Goal: Task Accomplishment & Management: Complete application form

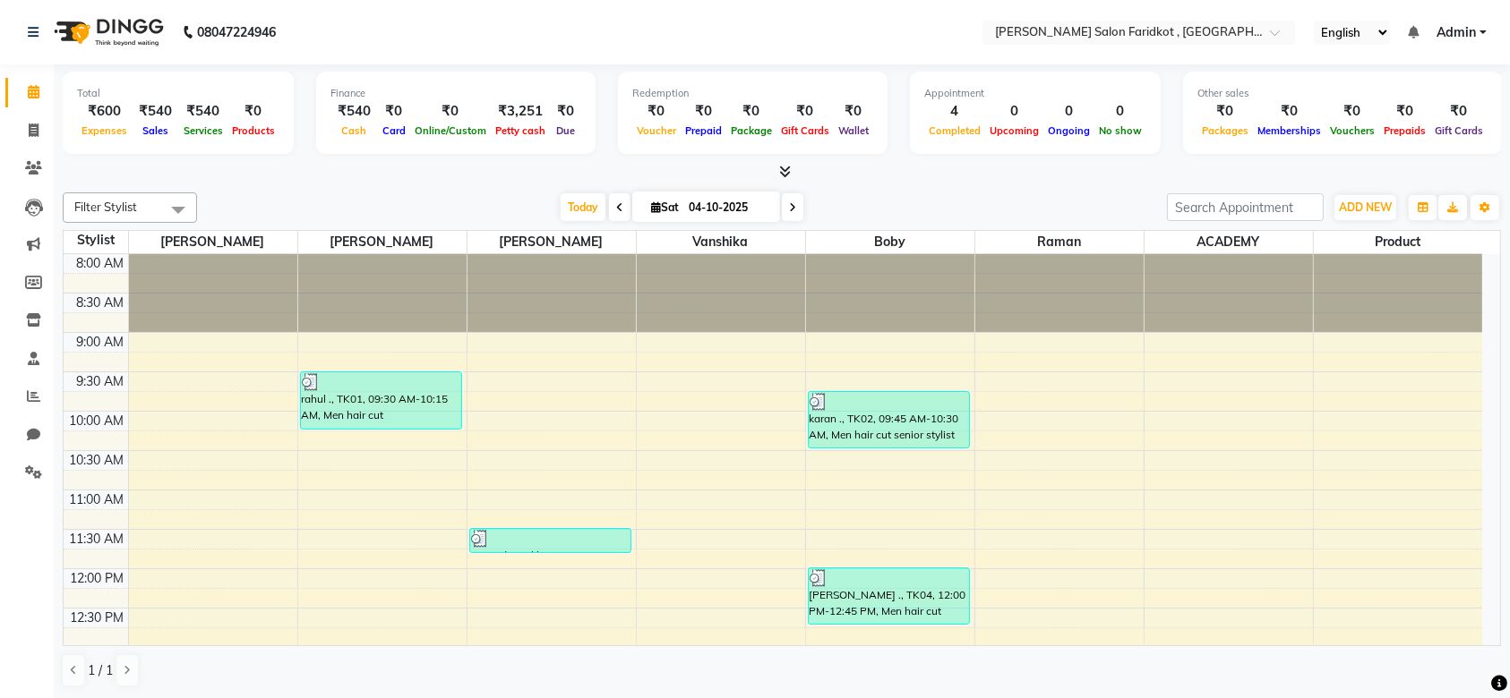
scroll to position [167, 0]
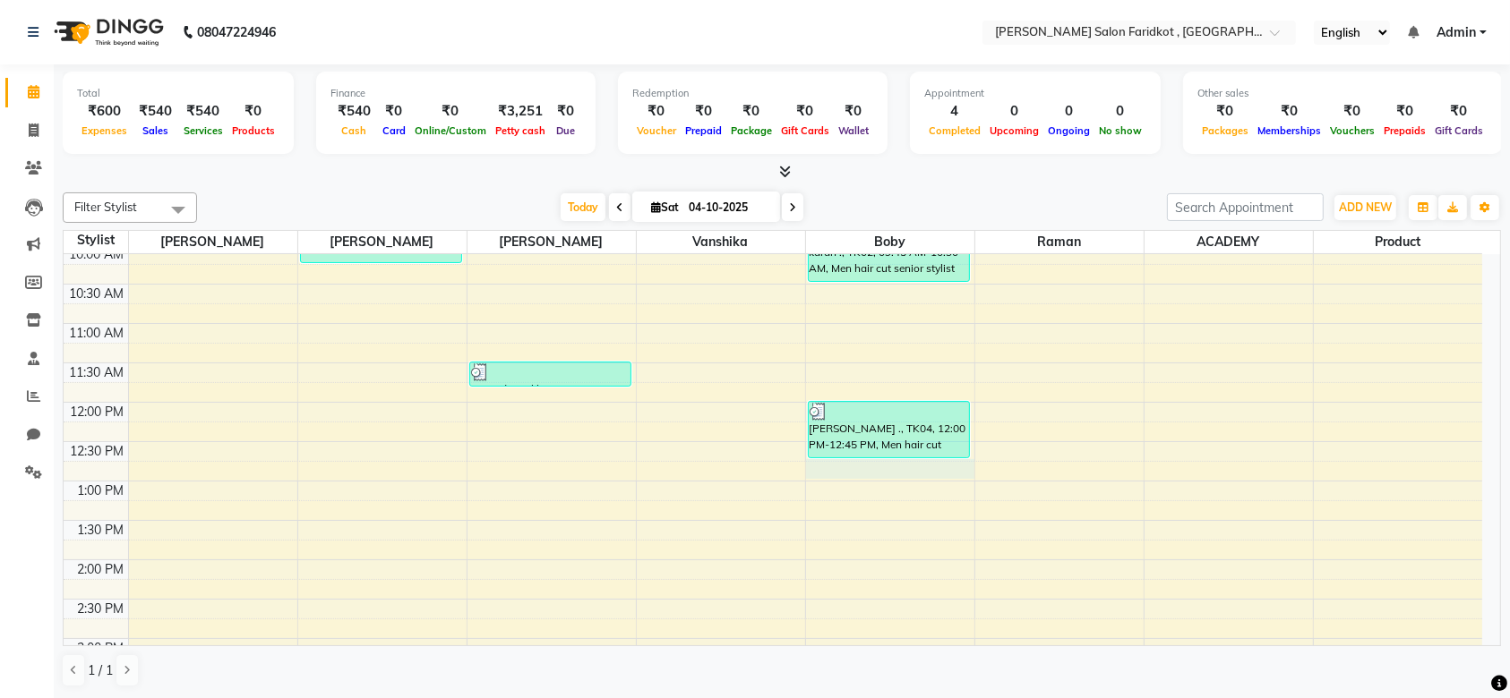
click at [896, 476] on div "8:00 AM 8:30 AM 9:00 AM 9:30 AM 10:00 AM 10:30 AM 11:00 AM 11:30 AM 12:00 PM 12…" at bounding box center [773, 600] width 1418 height 1024
select select "89536"
select select "tentative"
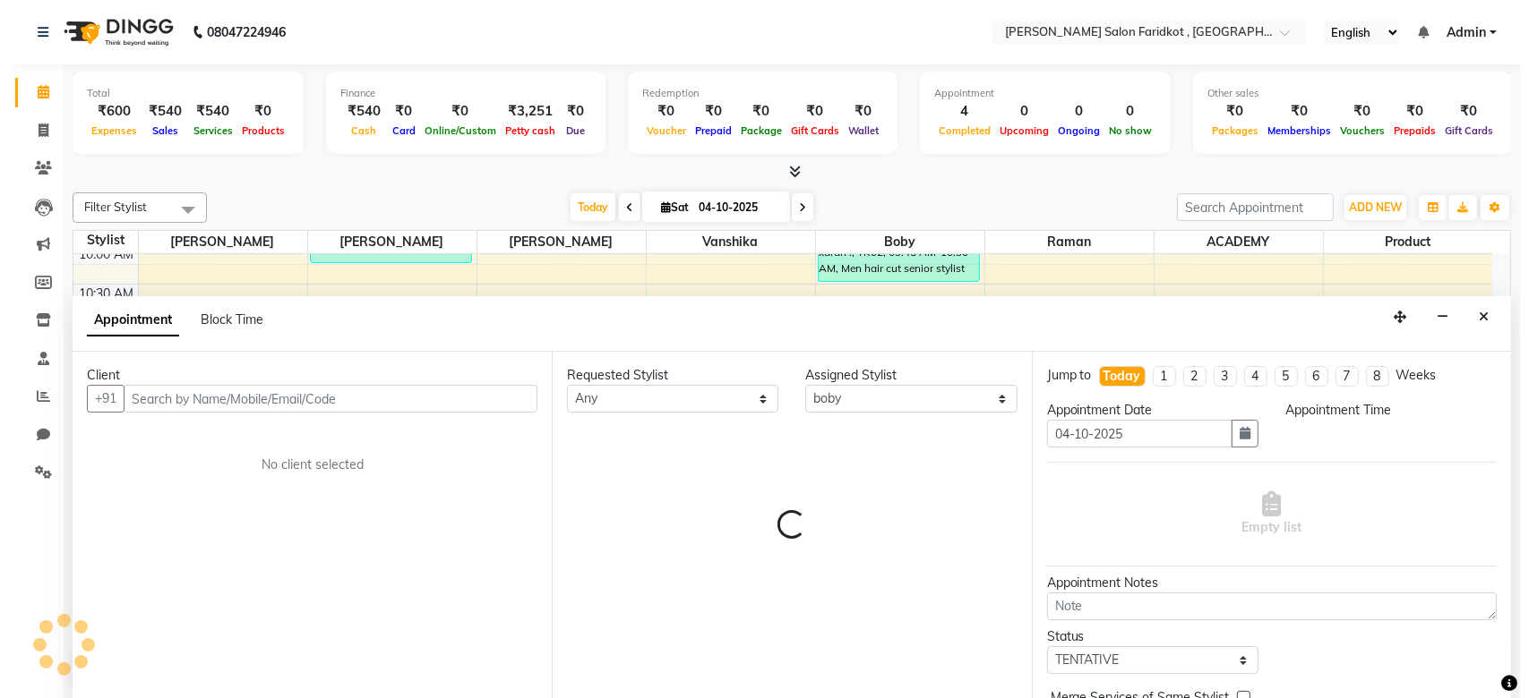
scroll to position [0, 0]
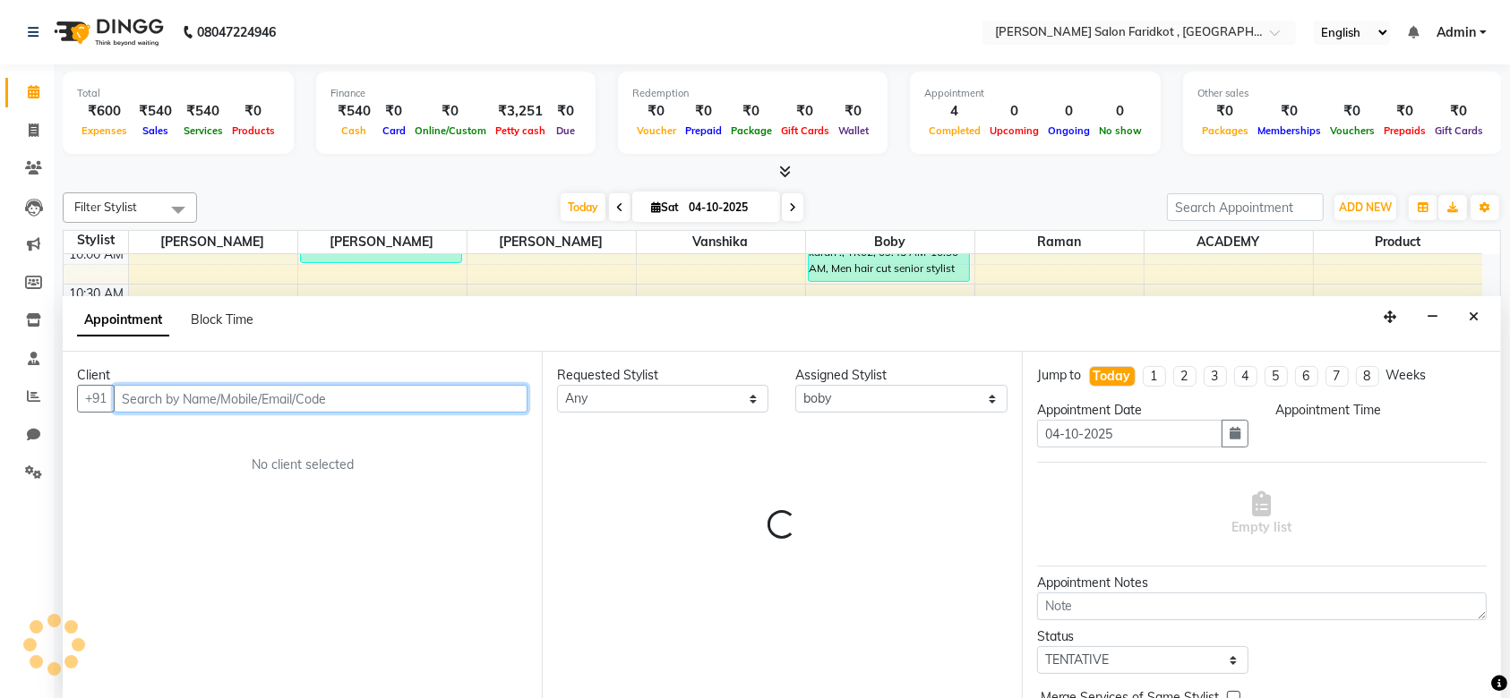
select select "765"
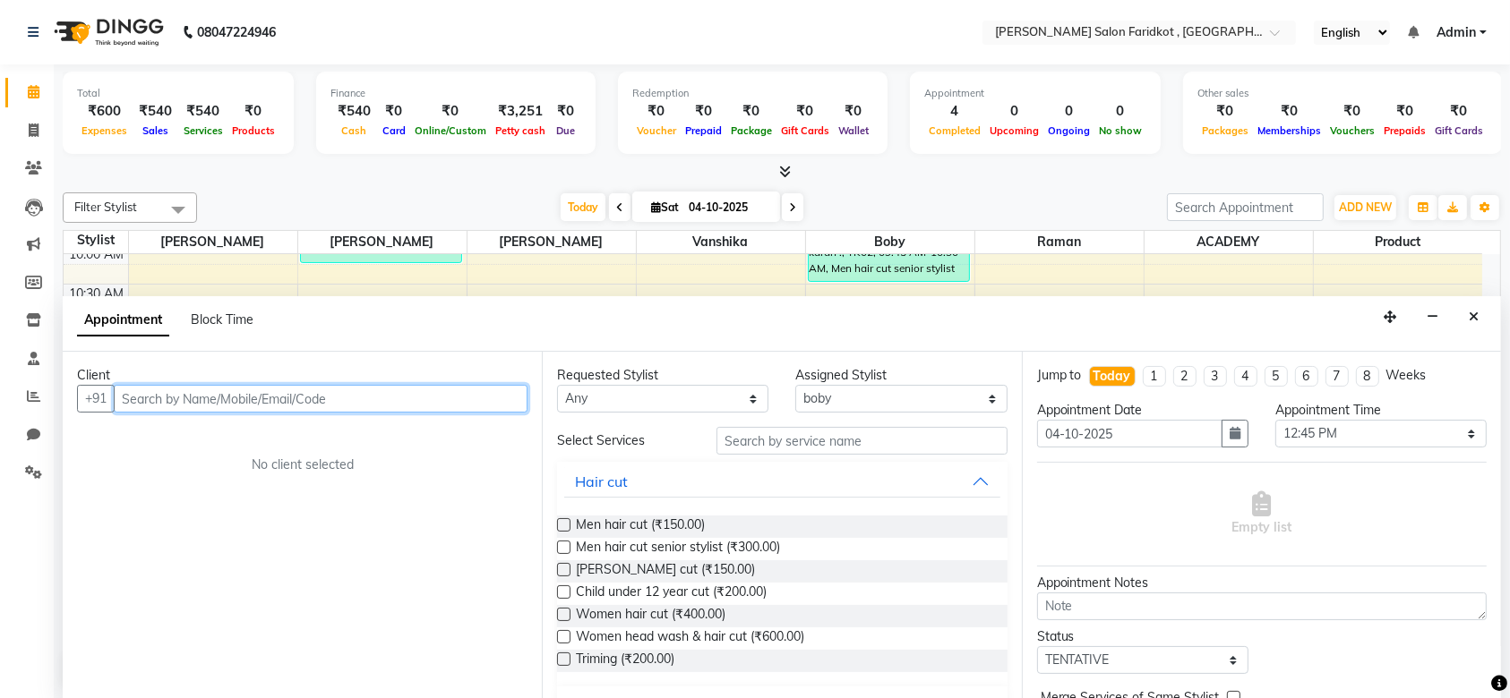
click at [202, 398] on input "text" at bounding box center [321, 399] width 414 height 28
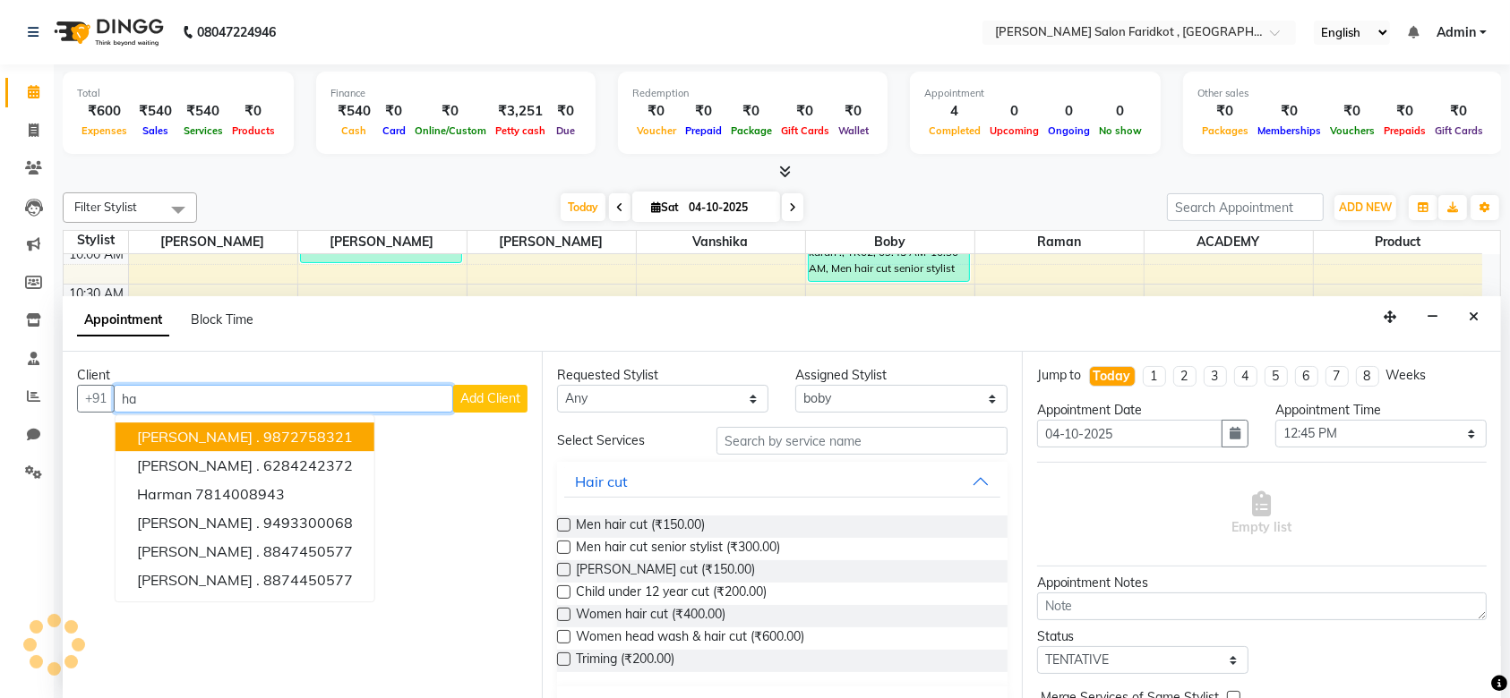
type input "h"
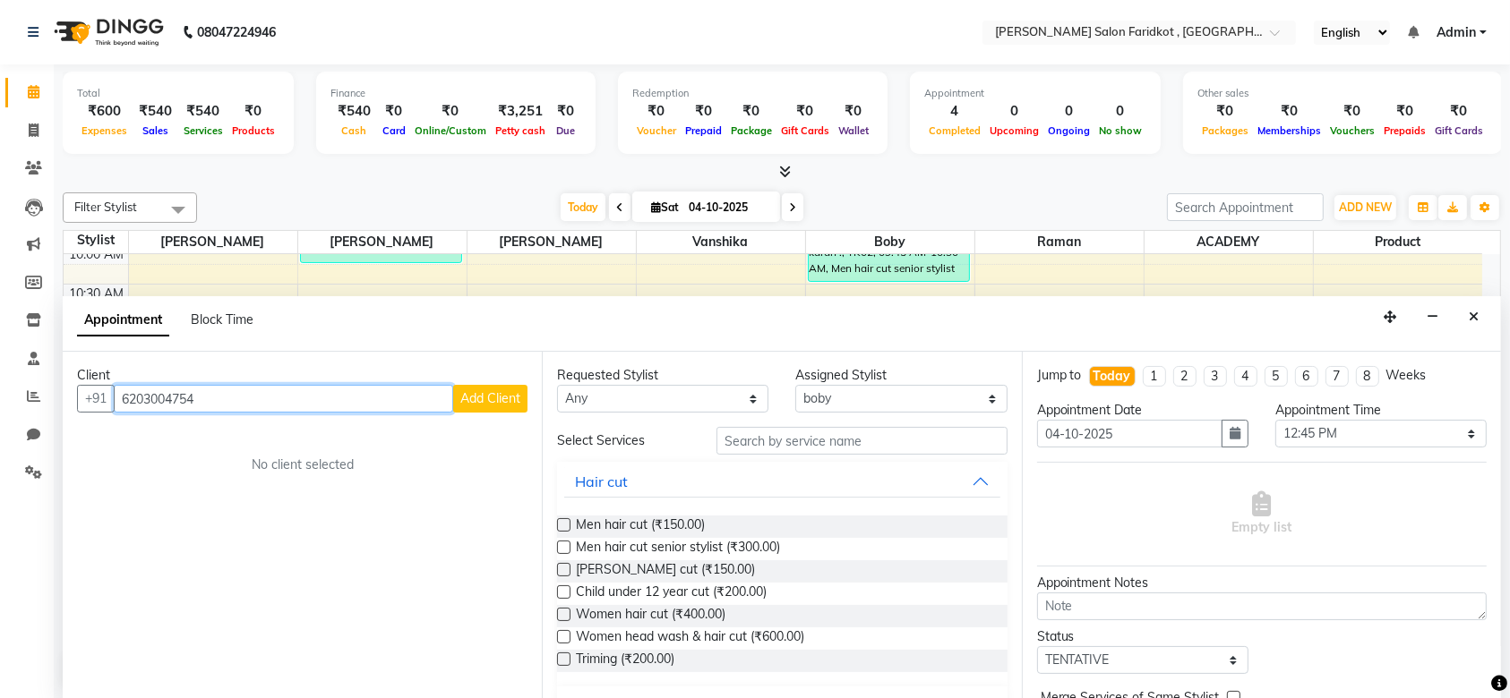
type input "6203004754"
click at [484, 398] on span "Add Client" at bounding box center [490, 398] width 60 height 16
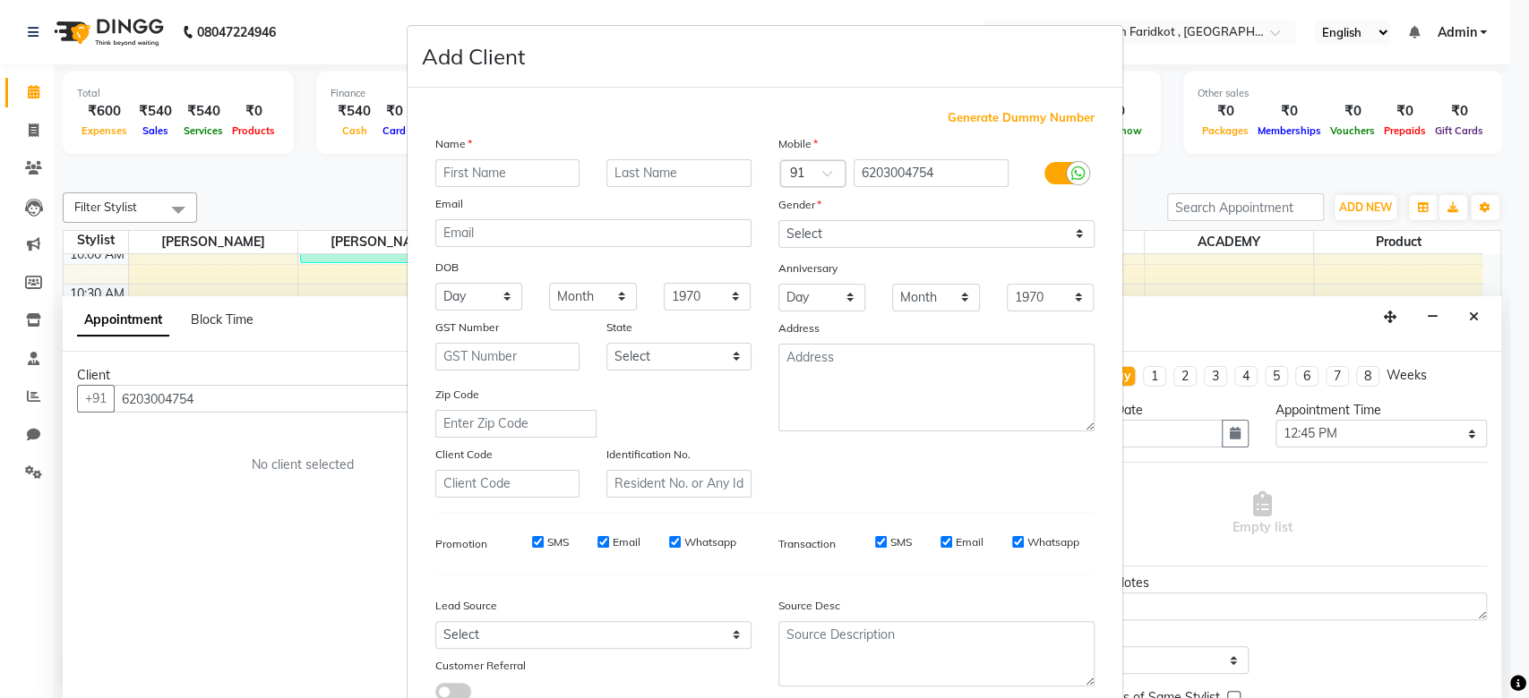
click at [468, 168] on input "text" at bounding box center [507, 173] width 145 height 28
type input "harman"
click at [609, 168] on input "text" at bounding box center [678, 173] width 145 height 28
type input "."
click at [812, 224] on select "Select [DEMOGRAPHIC_DATA] [DEMOGRAPHIC_DATA] Other Prefer Not To Say" at bounding box center [936, 234] width 316 height 28
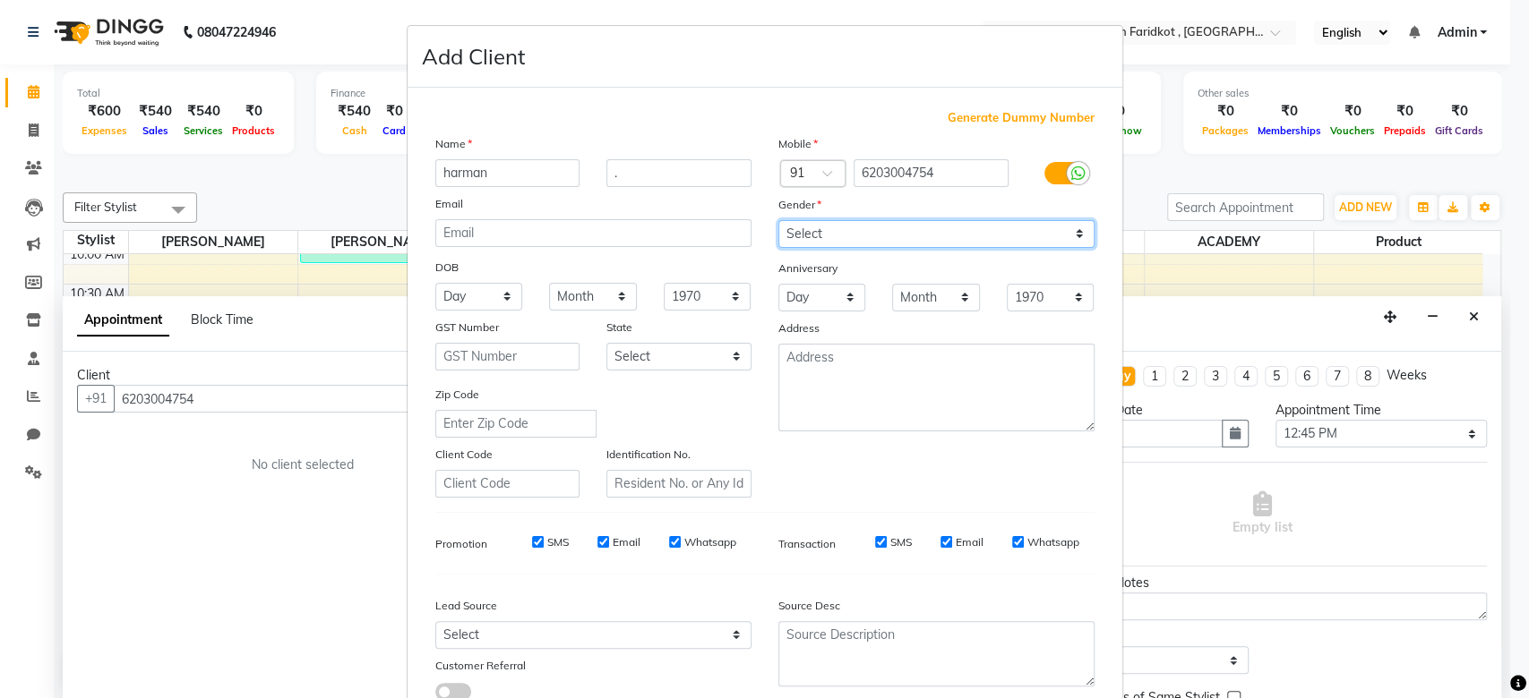
select select "[DEMOGRAPHIC_DATA]"
click at [778, 220] on select "Select [DEMOGRAPHIC_DATA] [DEMOGRAPHIC_DATA] Other Prefer Not To Say" at bounding box center [936, 234] width 316 height 28
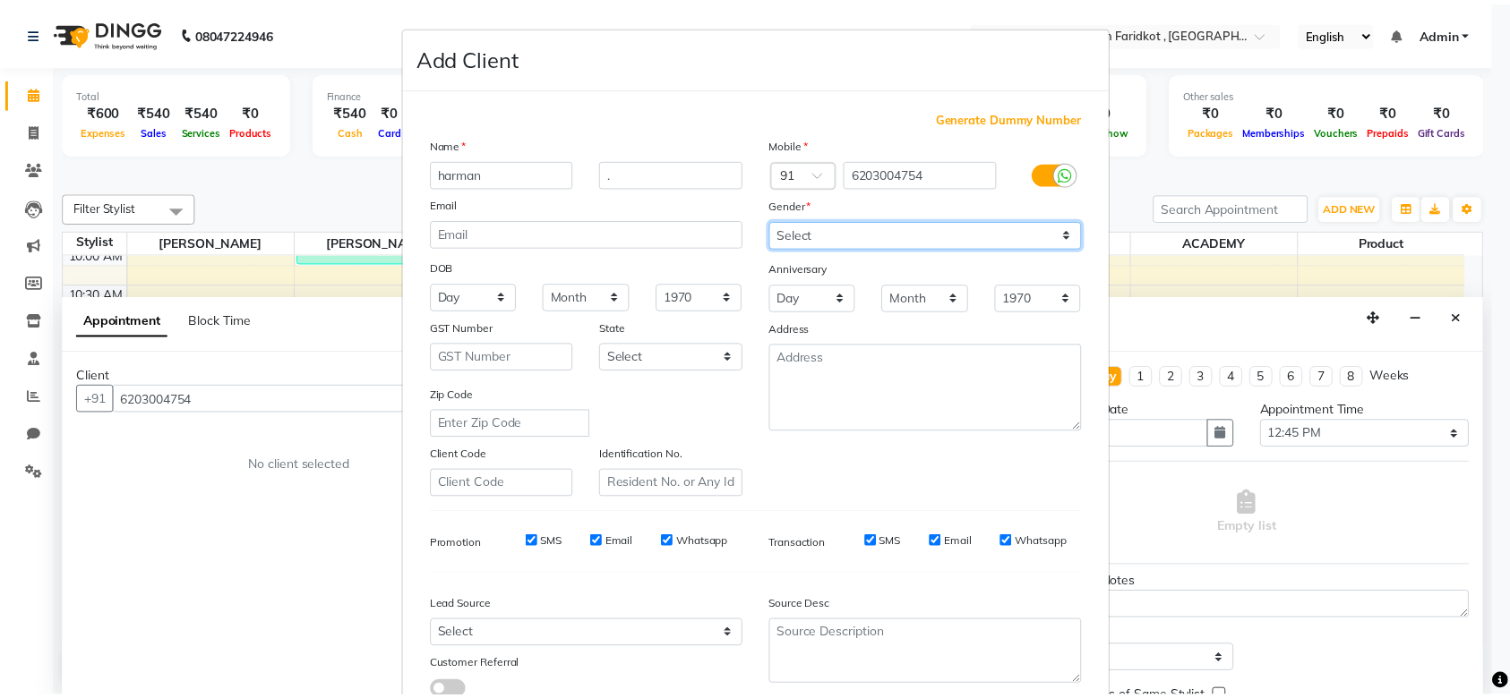
scroll to position [124, 0]
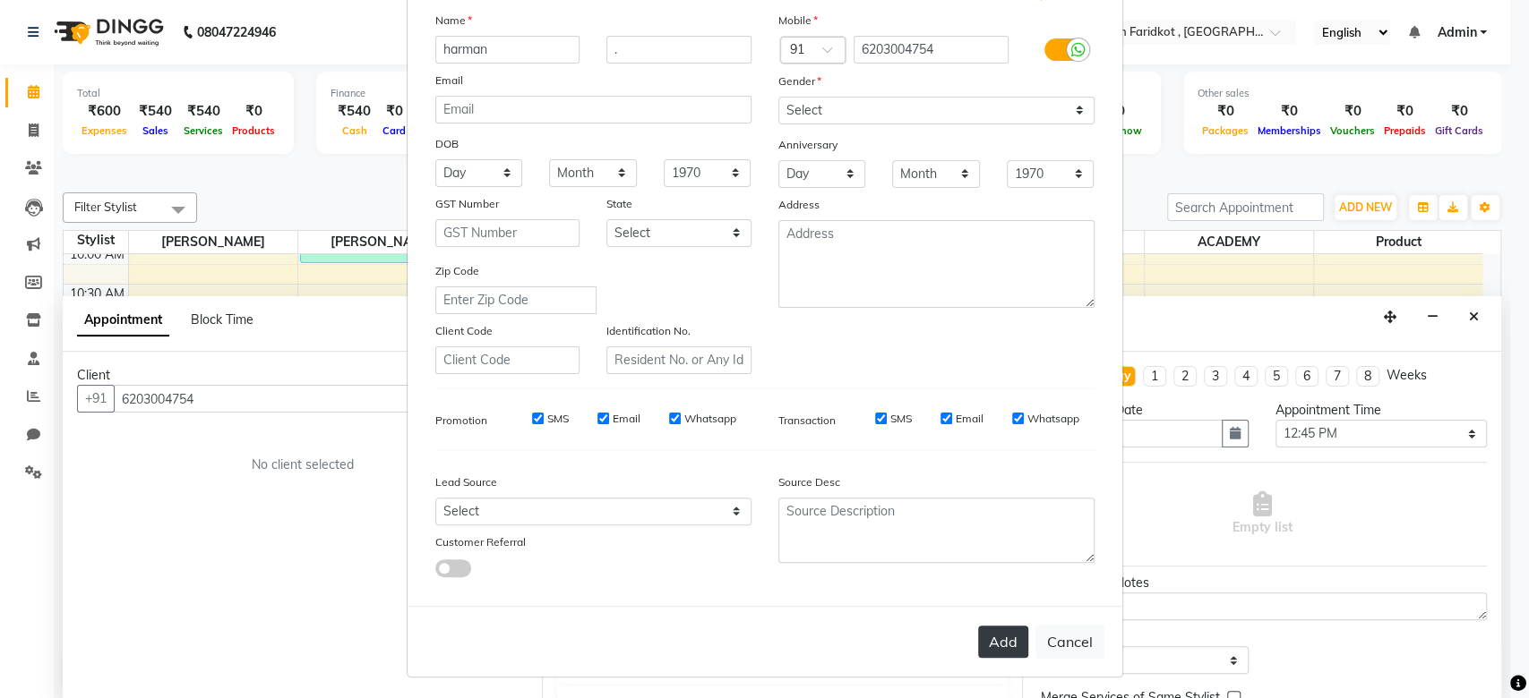
click at [998, 636] on button "Add" at bounding box center [1003, 642] width 50 height 32
select select
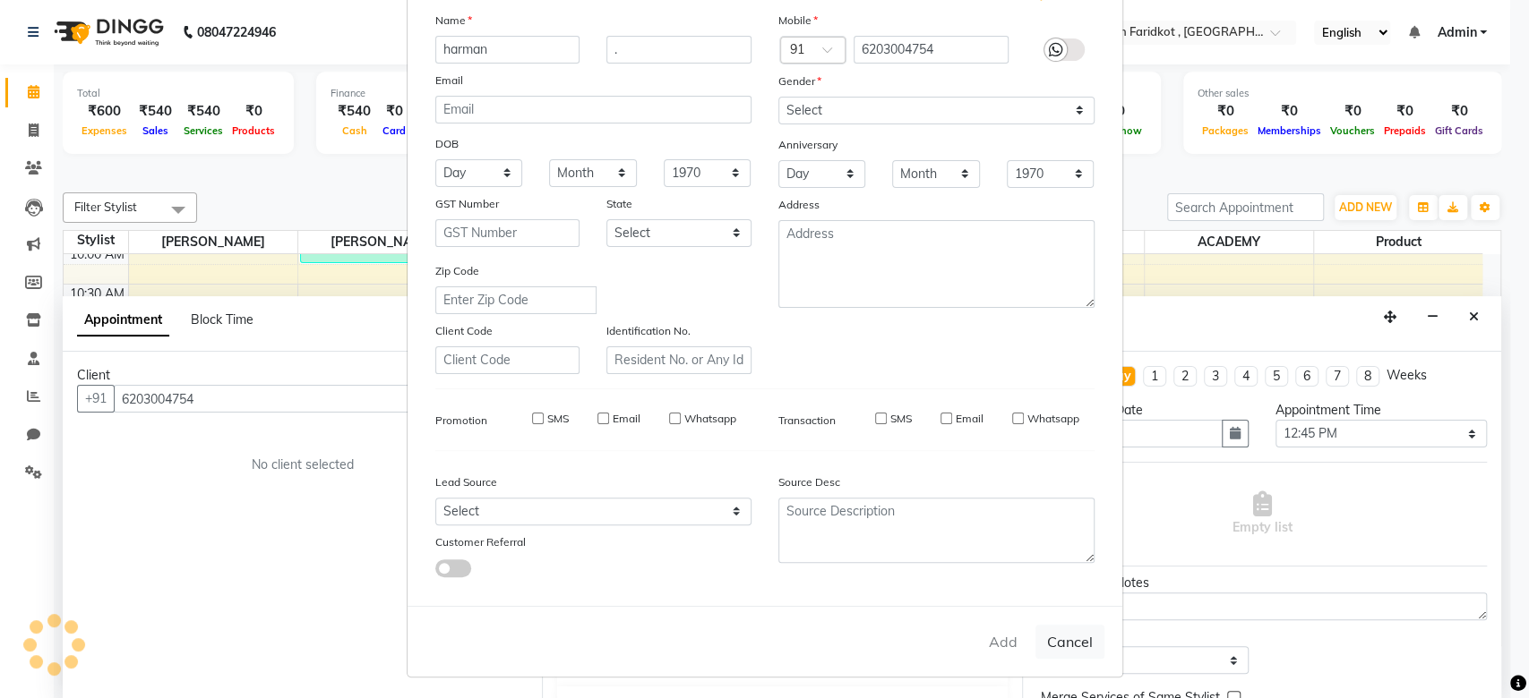
select select
checkbox input "false"
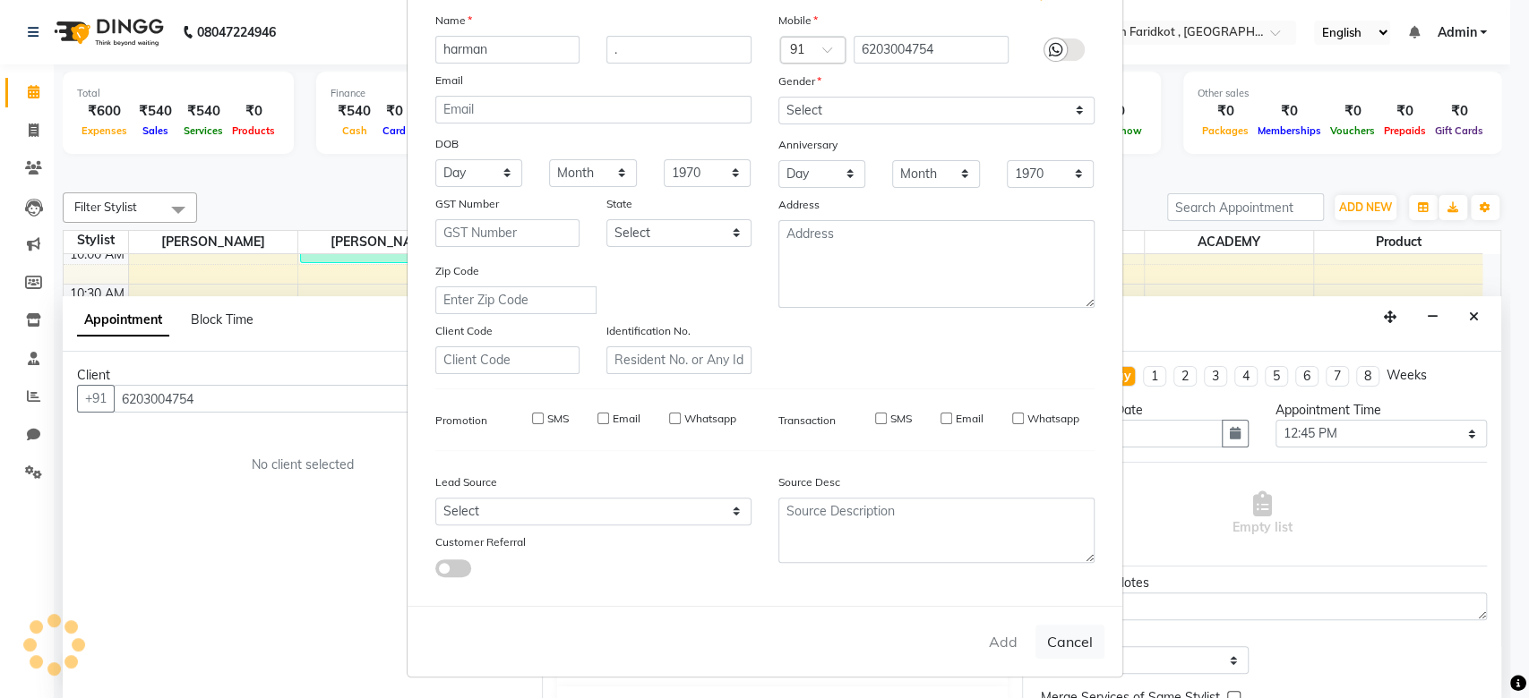
checkbox input "false"
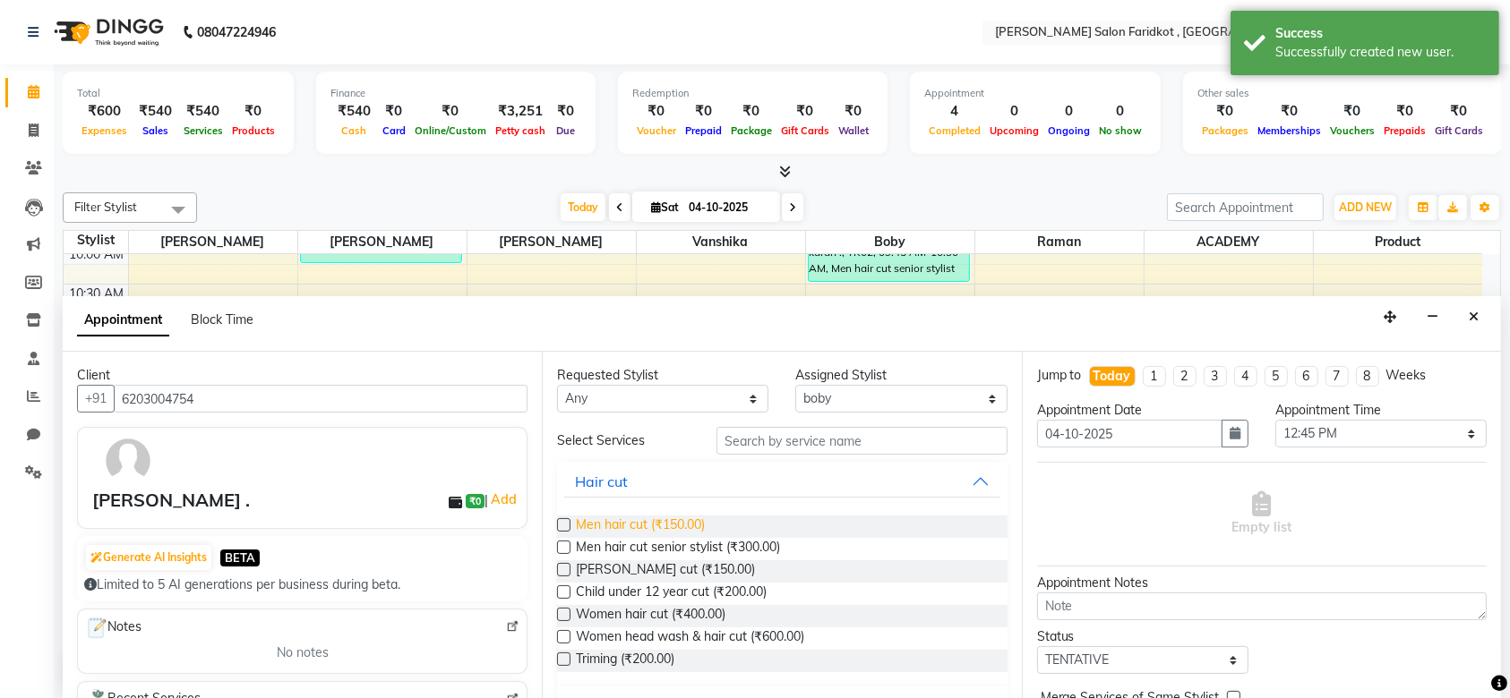
click at [690, 522] on span "Men hair cut (₹150.00)" at bounding box center [640, 527] width 129 height 22
checkbox input "false"
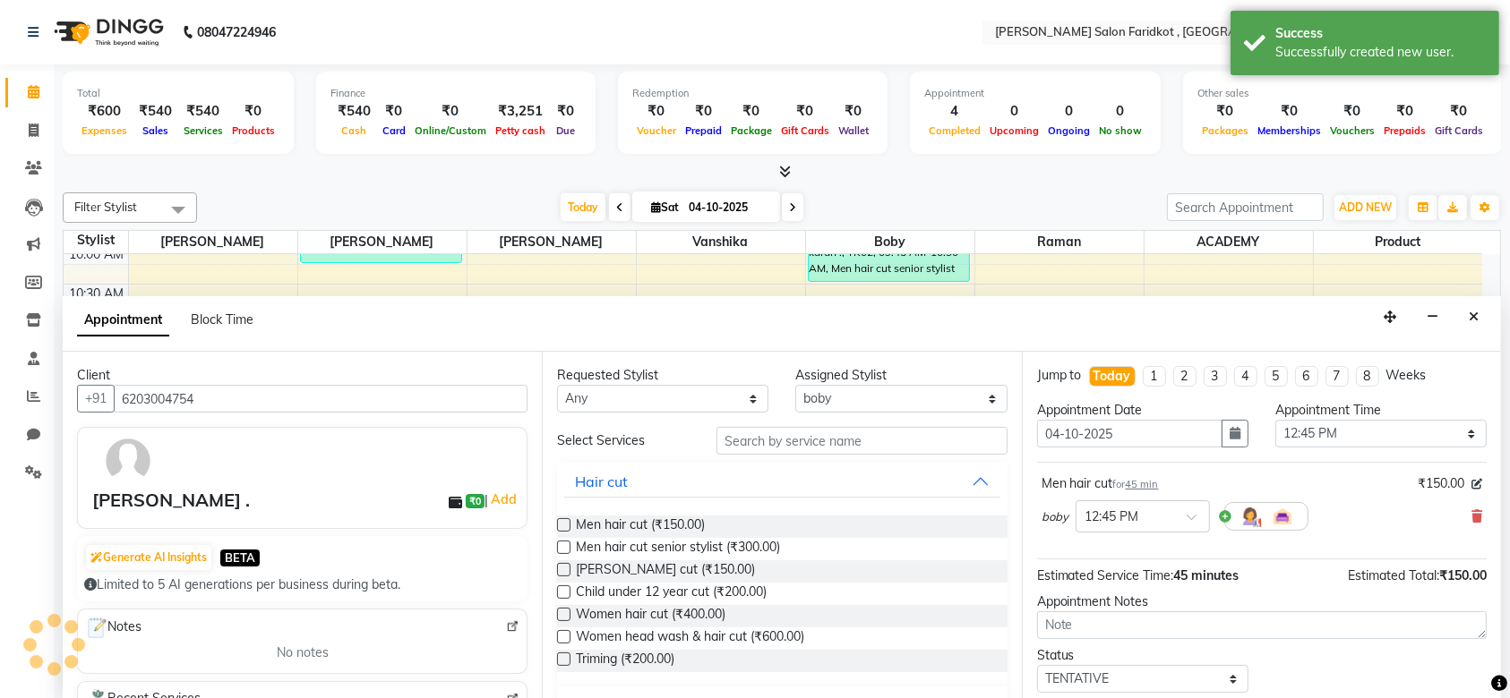
scroll to position [106, 0]
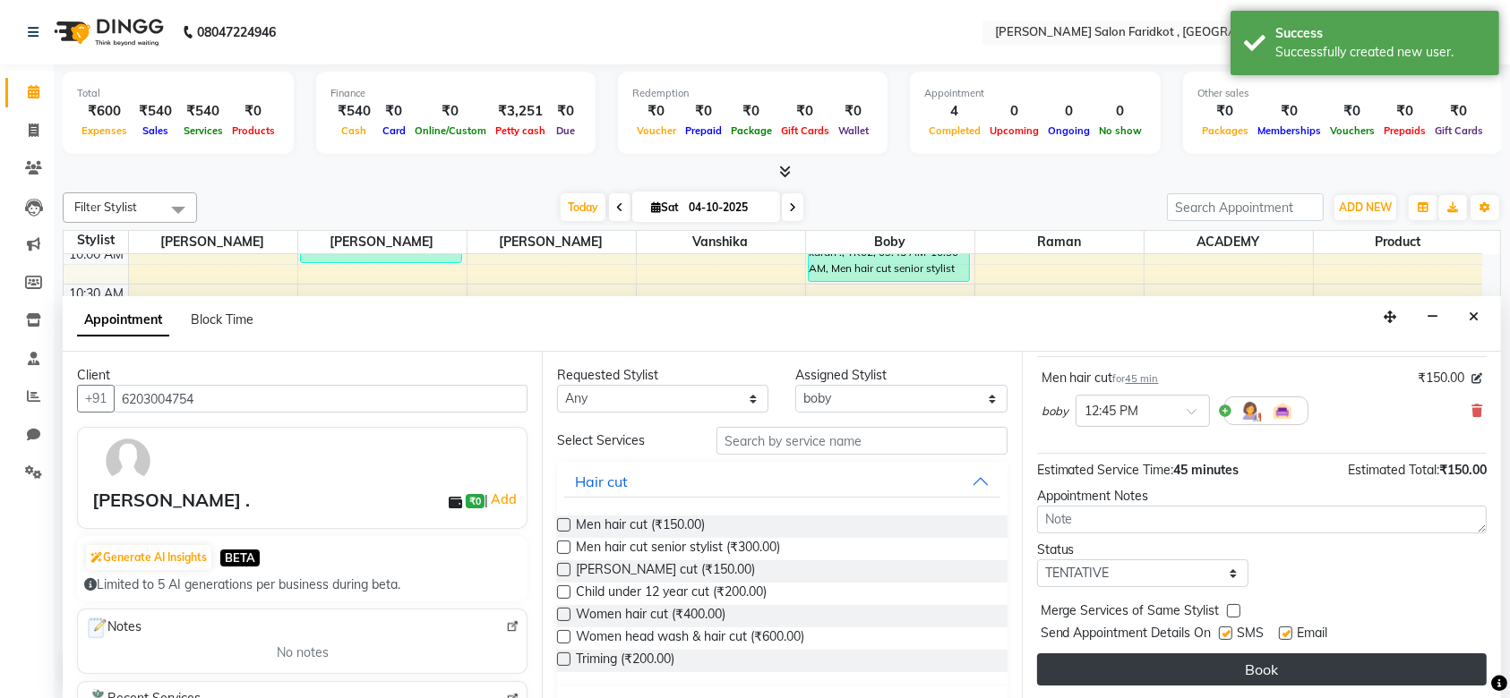
click at [1210, 659] on button "Book" at bounding box center [1262, 670] width 450 height 32
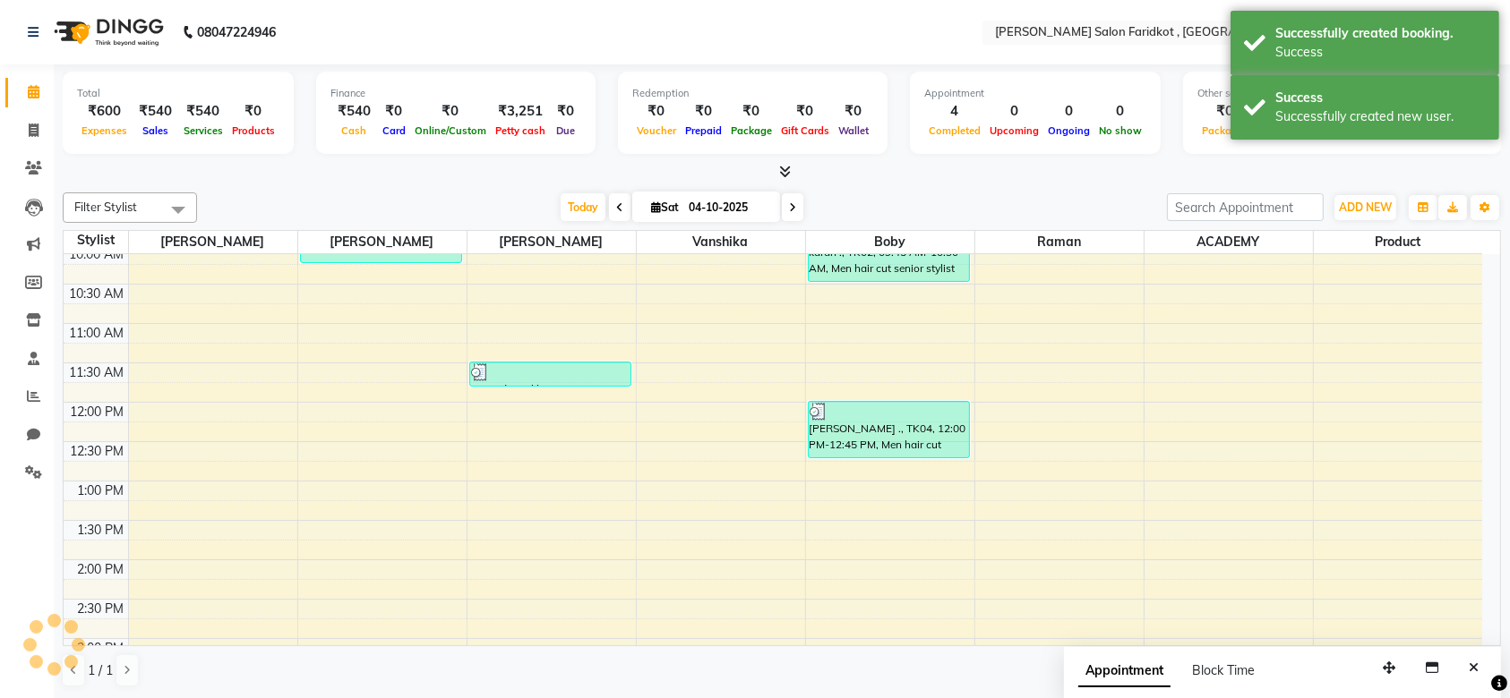
scroll to position [0, 0]
click at [895, 483] on div "[PERSON_NAME] ., TK05, 12:45 PM-01:30 PM, Men hair cut" at bounding box center [889, 488] width 160 height 56
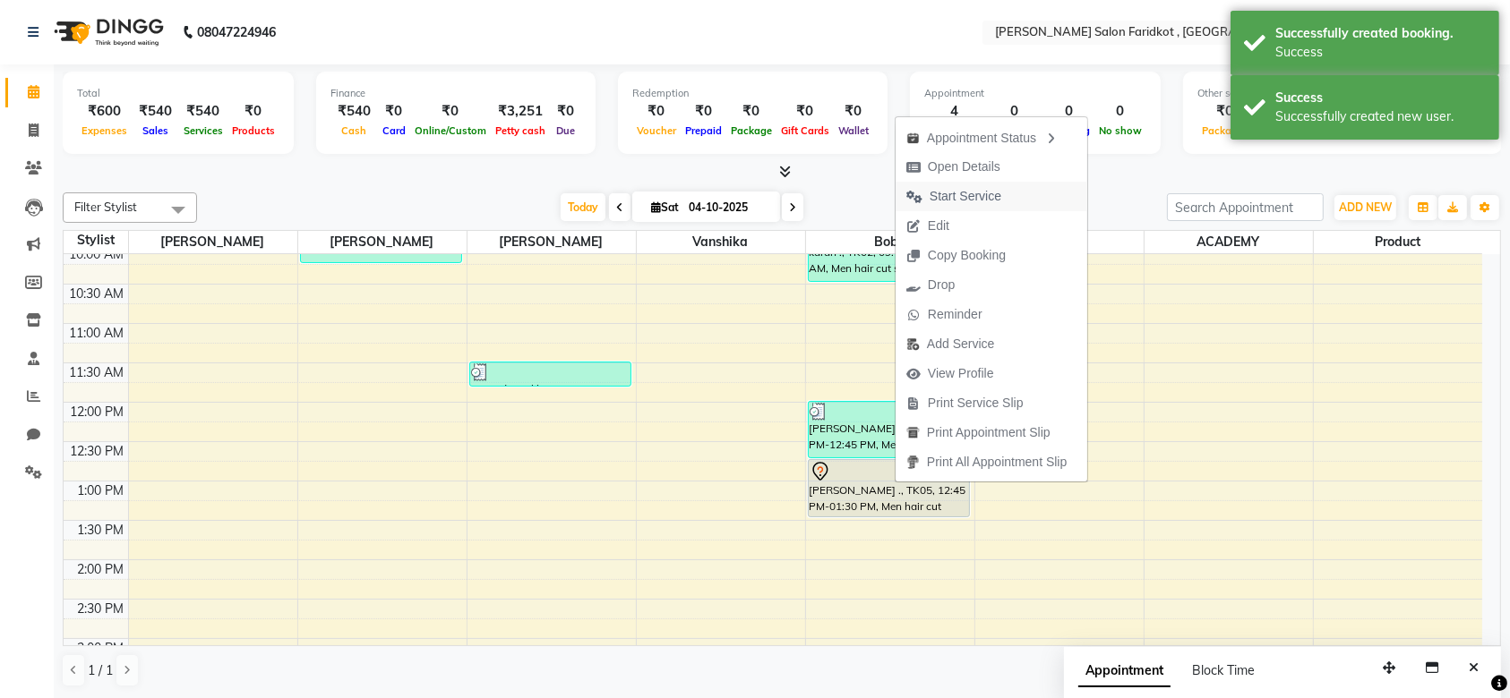
click at [964, 197] on span "Start Service" at bounding box center [966, 196] width 72 height 19
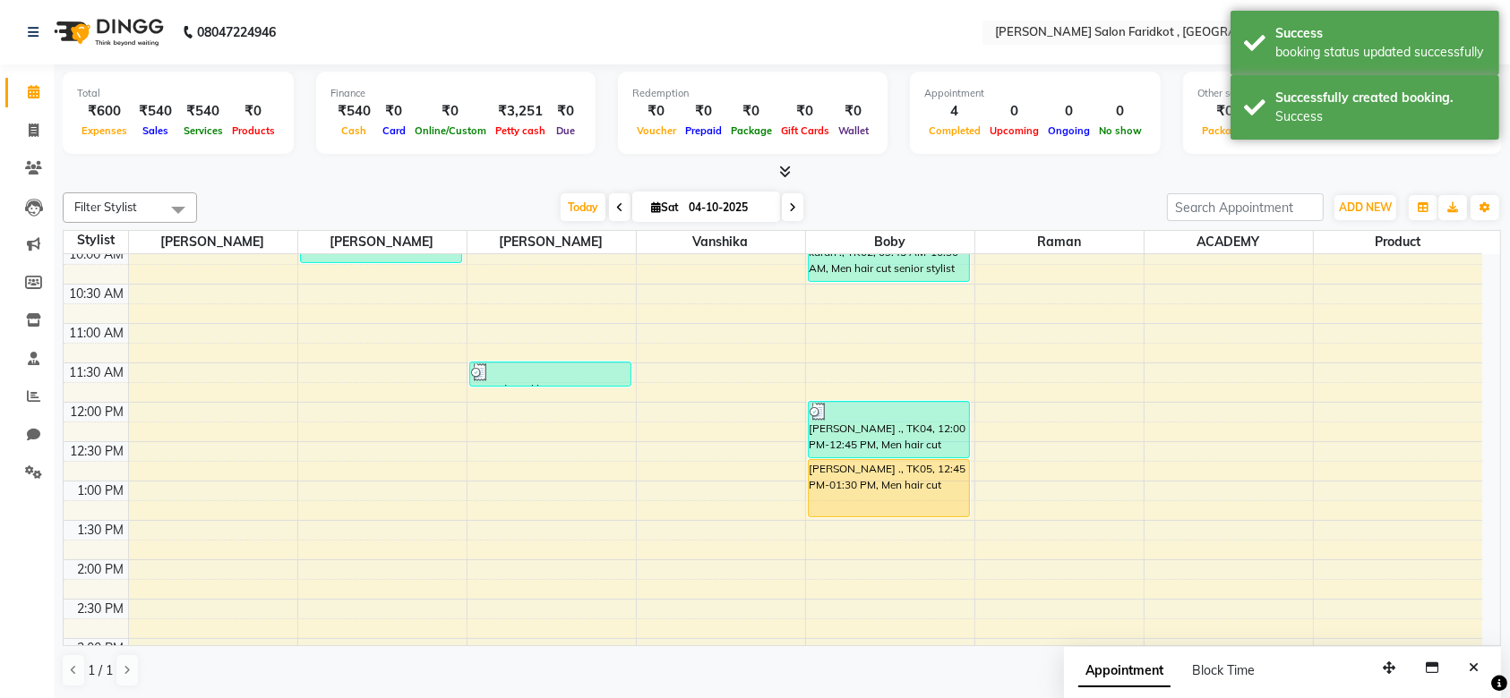
click at [876, 477] on div "[PERSON_NAME] ., TK05, 12:45 PM-01:30 PM, Men hair cut" at bounding box center [889, 488] width 160 height 56
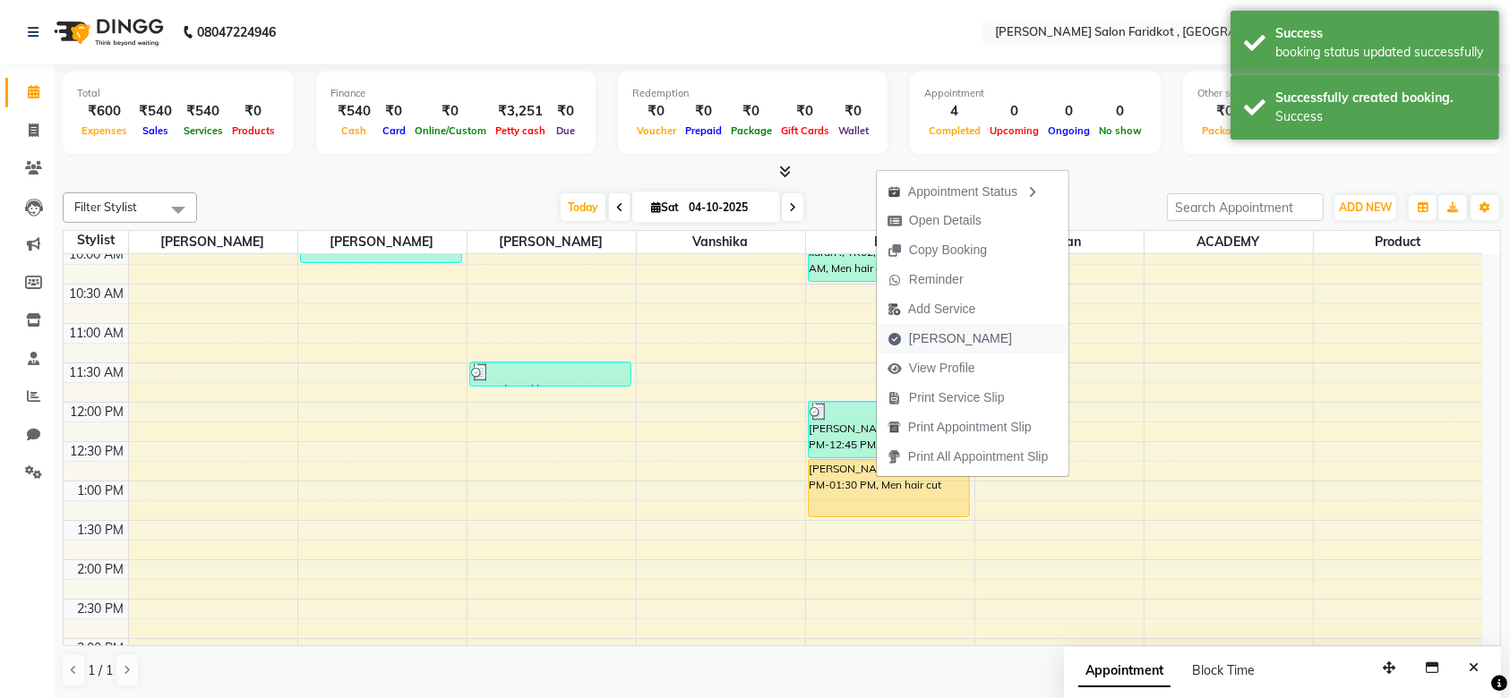
click at [929, 336] on span "[PERSON_NAME]" at bounding box center [960, 339] width 103 height 19
select select "service"
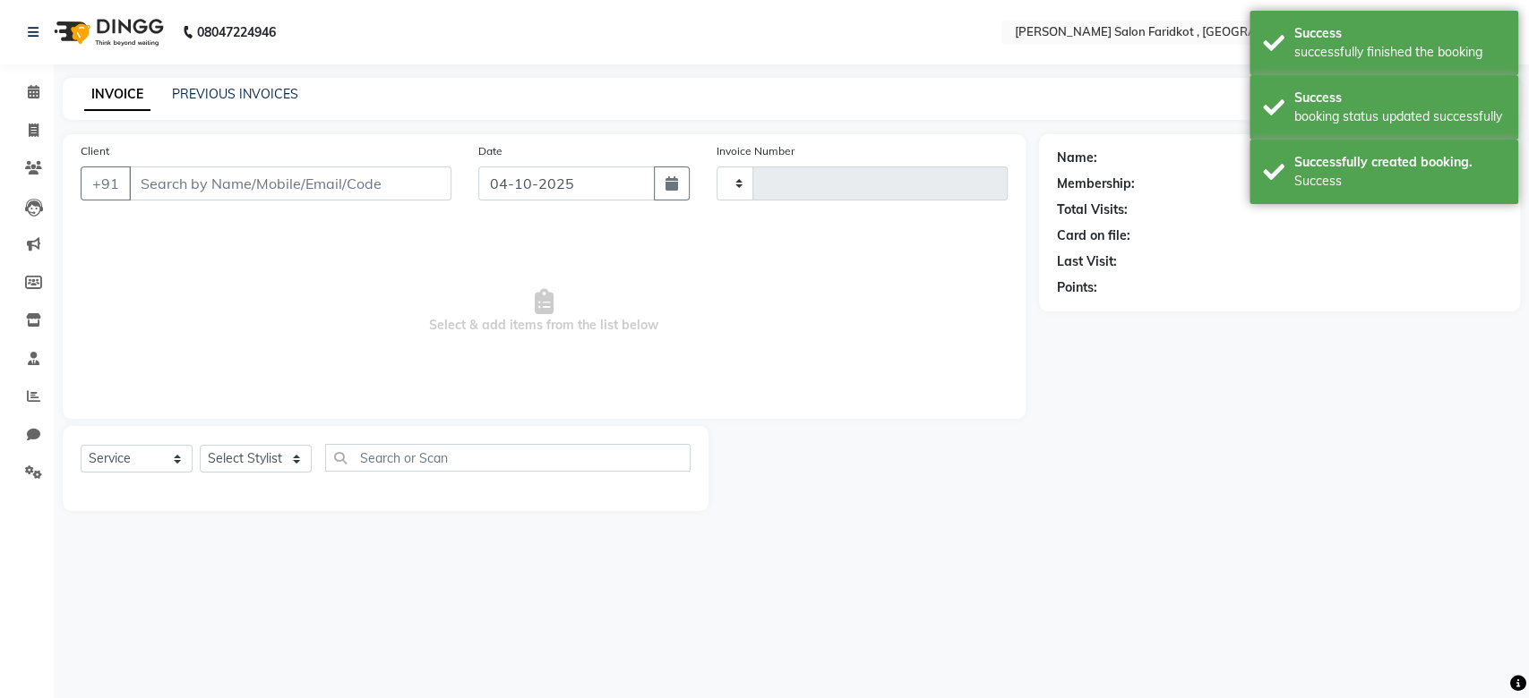
type input "0344"
select select "8789"
type input "6203004754"
select select "89536"
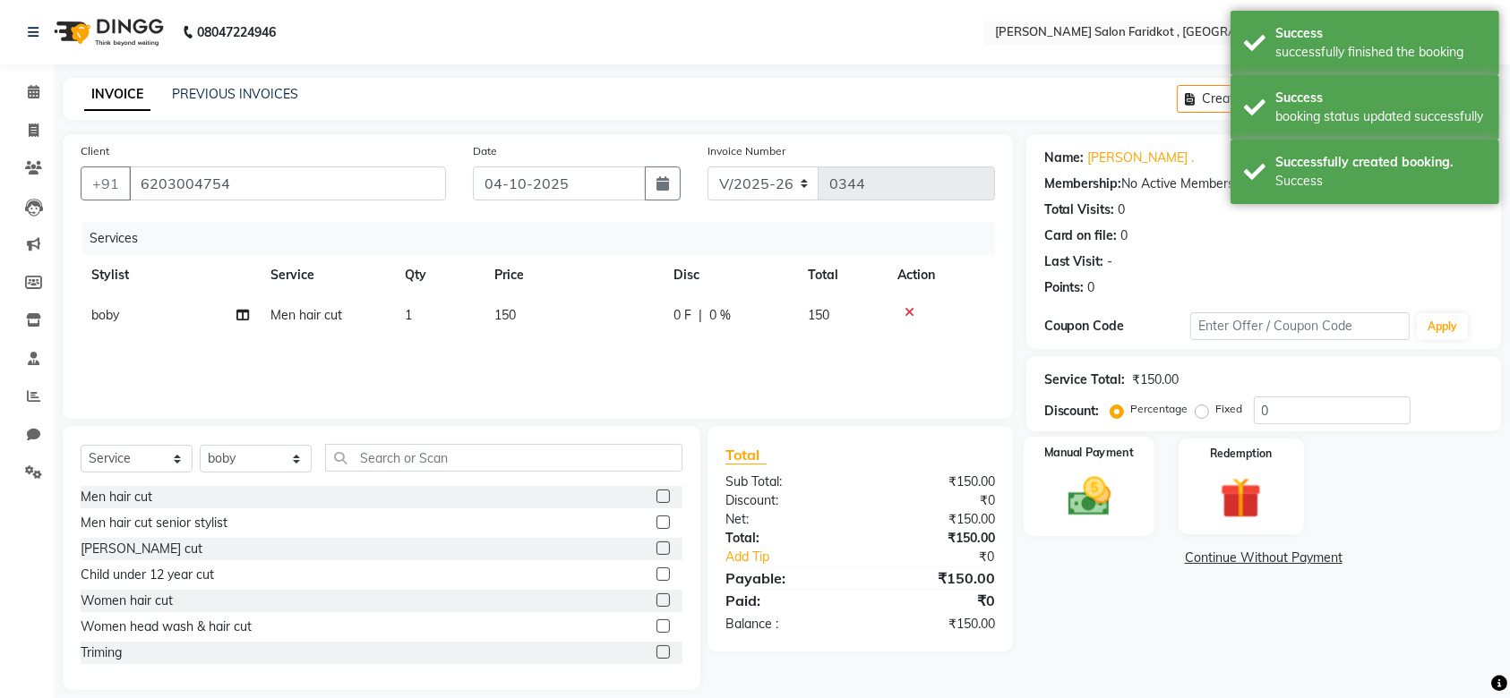
click at [1103, 489] on img at bounding box center [1089, 496] width 70 height 49
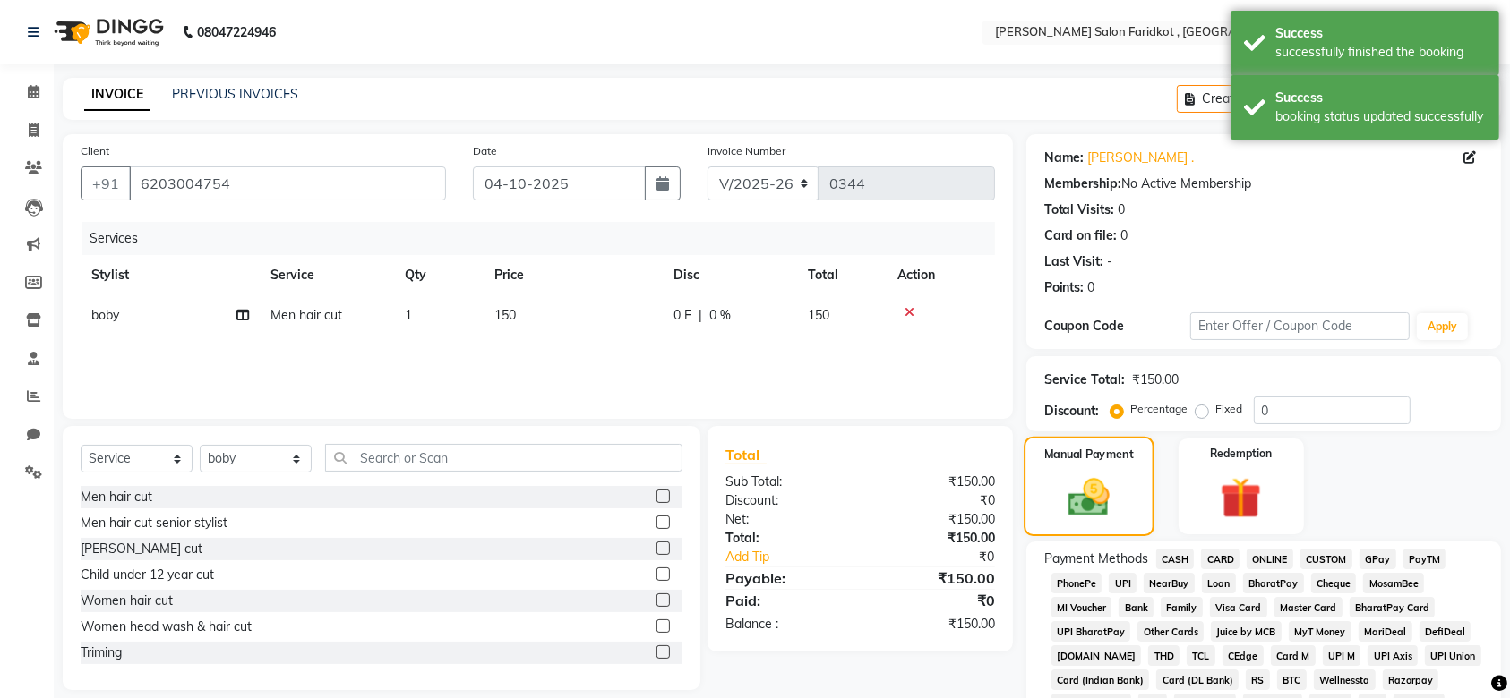
scroll to position [98, 0]
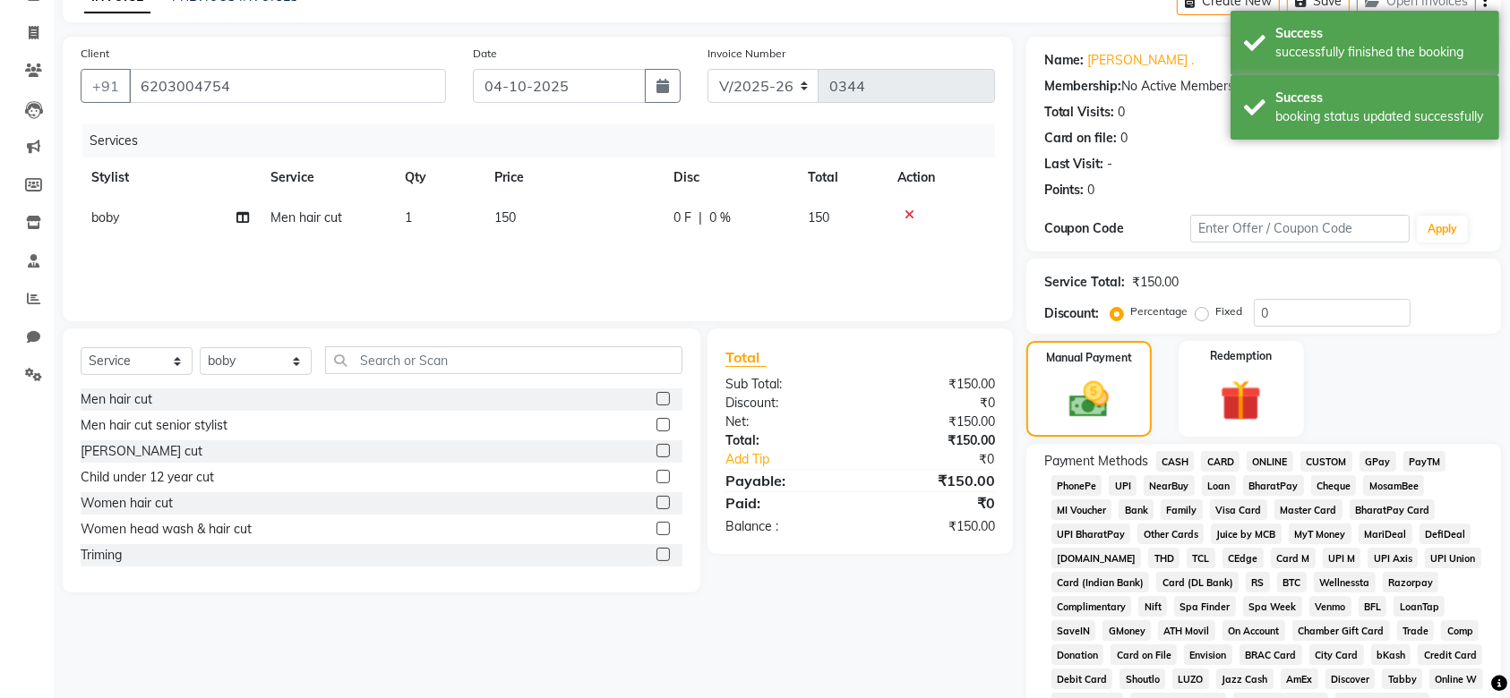
click at [1121, 485] on span "UPI" at bounding box center [1123, 486] width 28 height 21
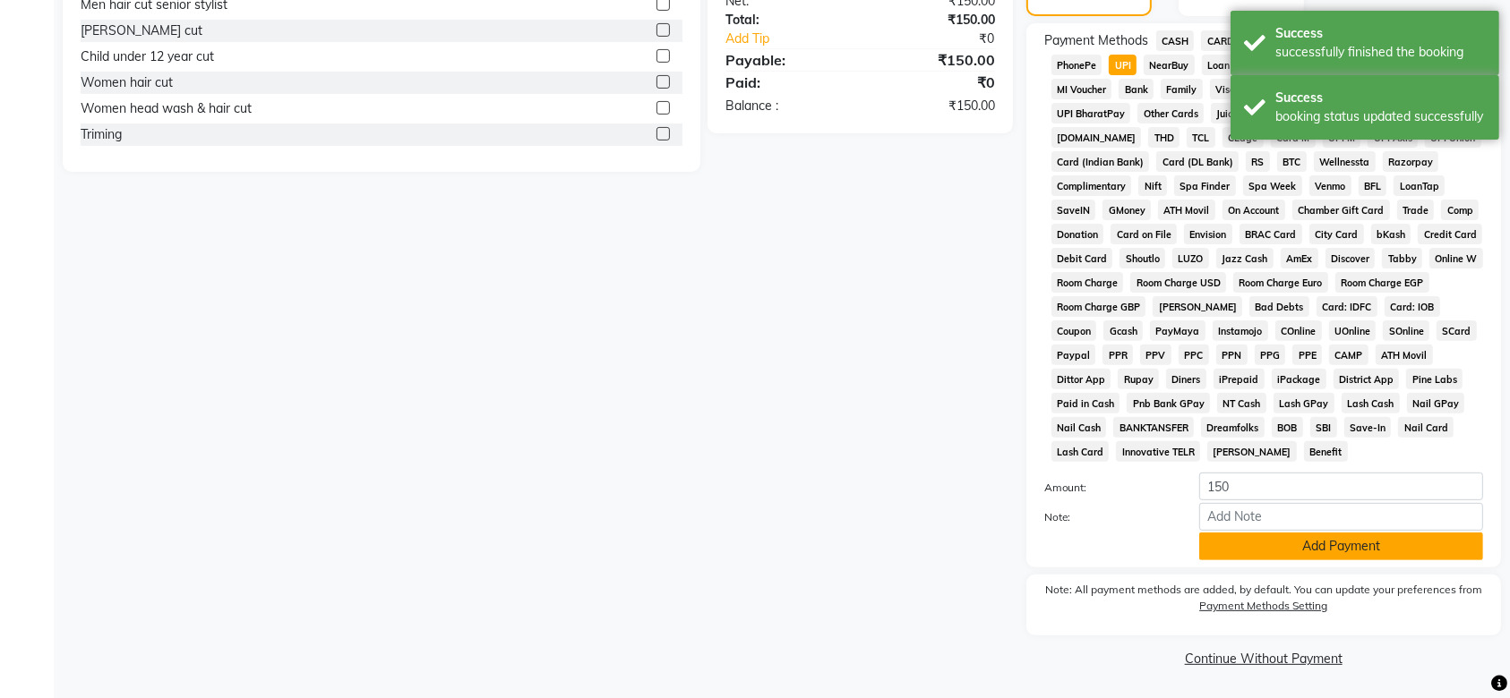
click at [1230, 546] on button "Add Payment" at bounding box center [1341, 547] width 284 height 28
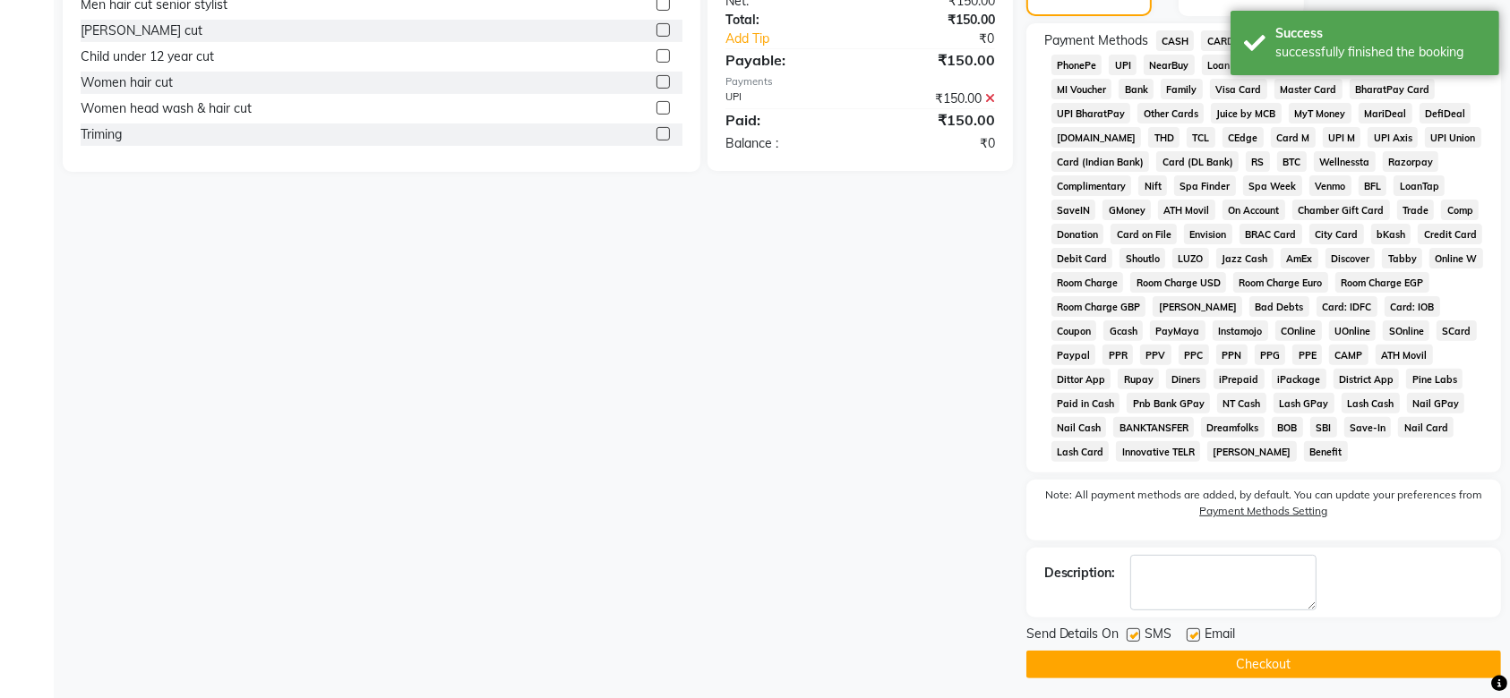
scroll to position [525, 0]
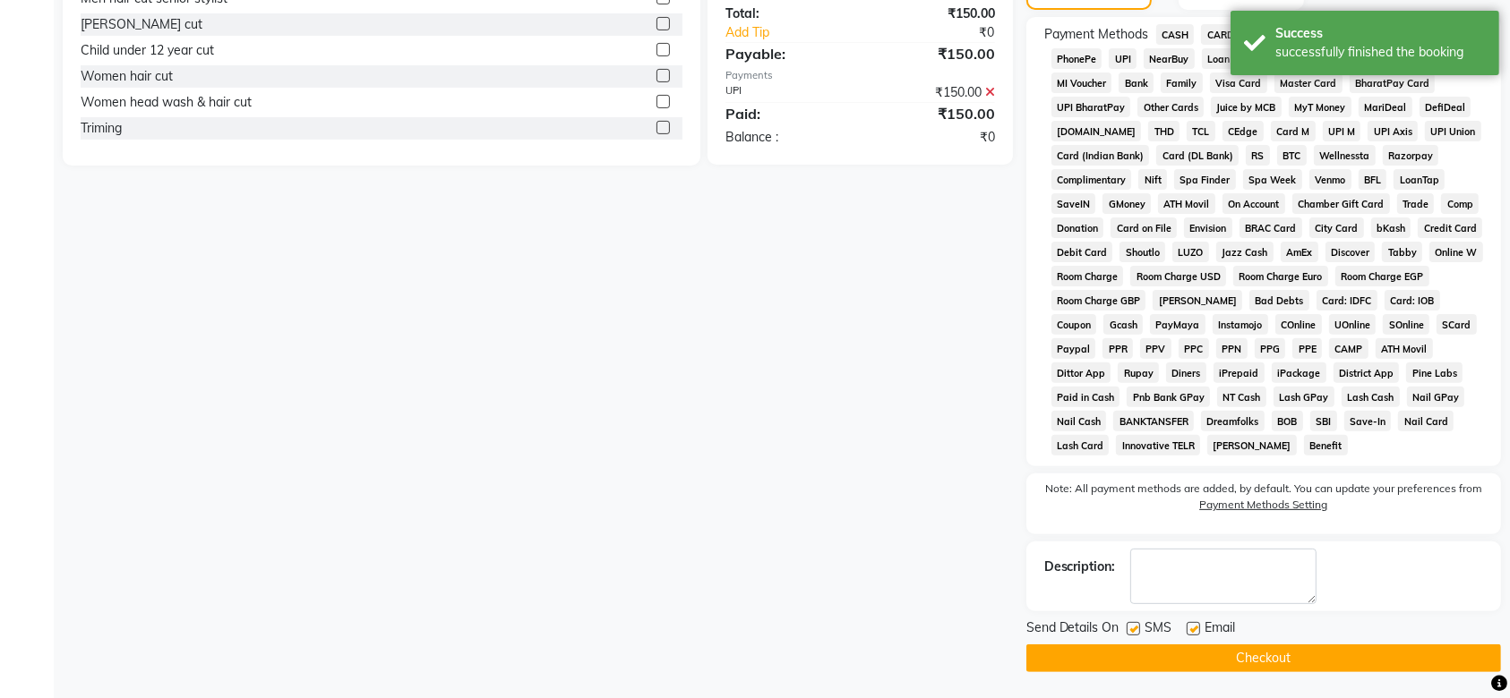
click at [1196, 659] on button "Checkout" at bounding box center [1263, 659] width 475 height 28
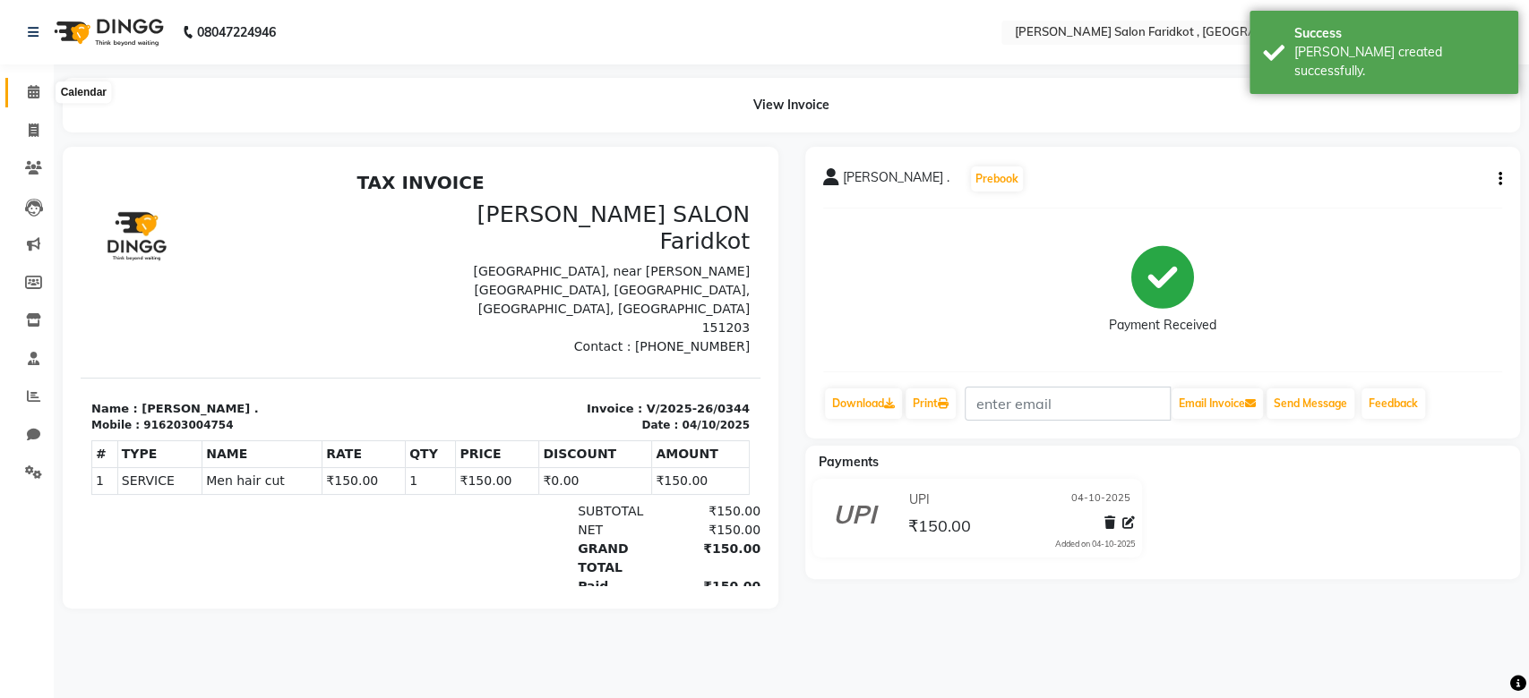
click at [36, 91] on icon at bounding box center [34, 91] width 12 height 13
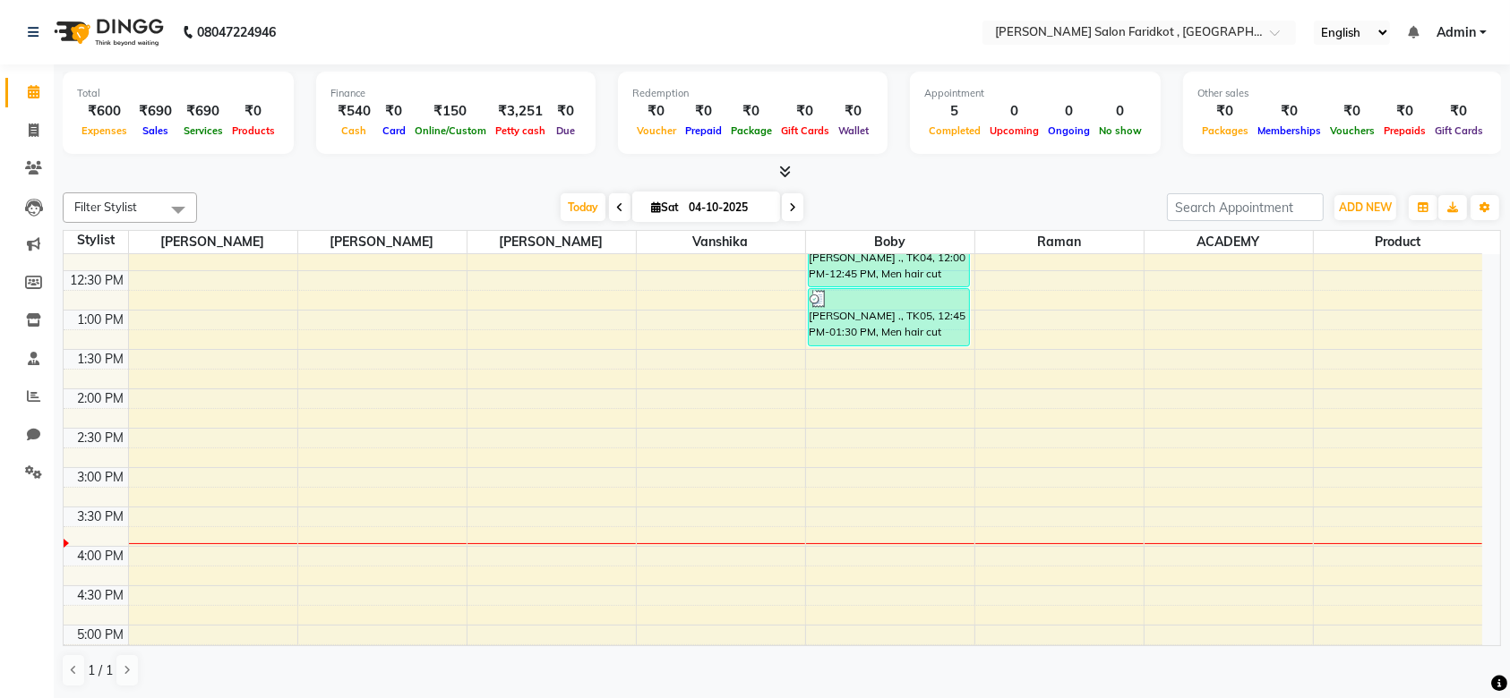
scroll to position [339, 0]
click at [726, 367] on div "8:00 AM 8:30 AM 9:00 AM 9:30 AM 10:00 AM 10:30 AM 11:00 AM 11:30 AM 12:00 PM 12…" at bounding box center [773, 428] width 1418 height 1024
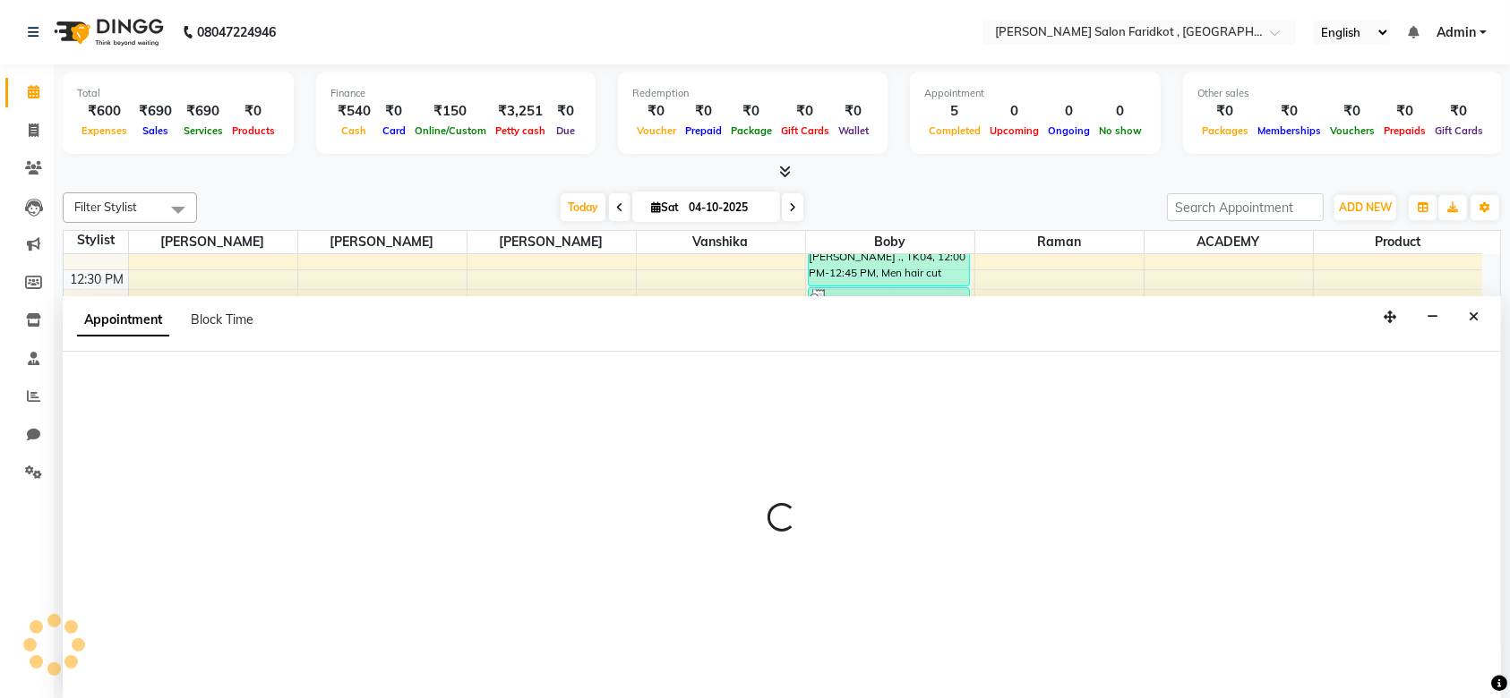
scroll to position [0, 0]
select select "89535"
select select "825"
select select "tentative"
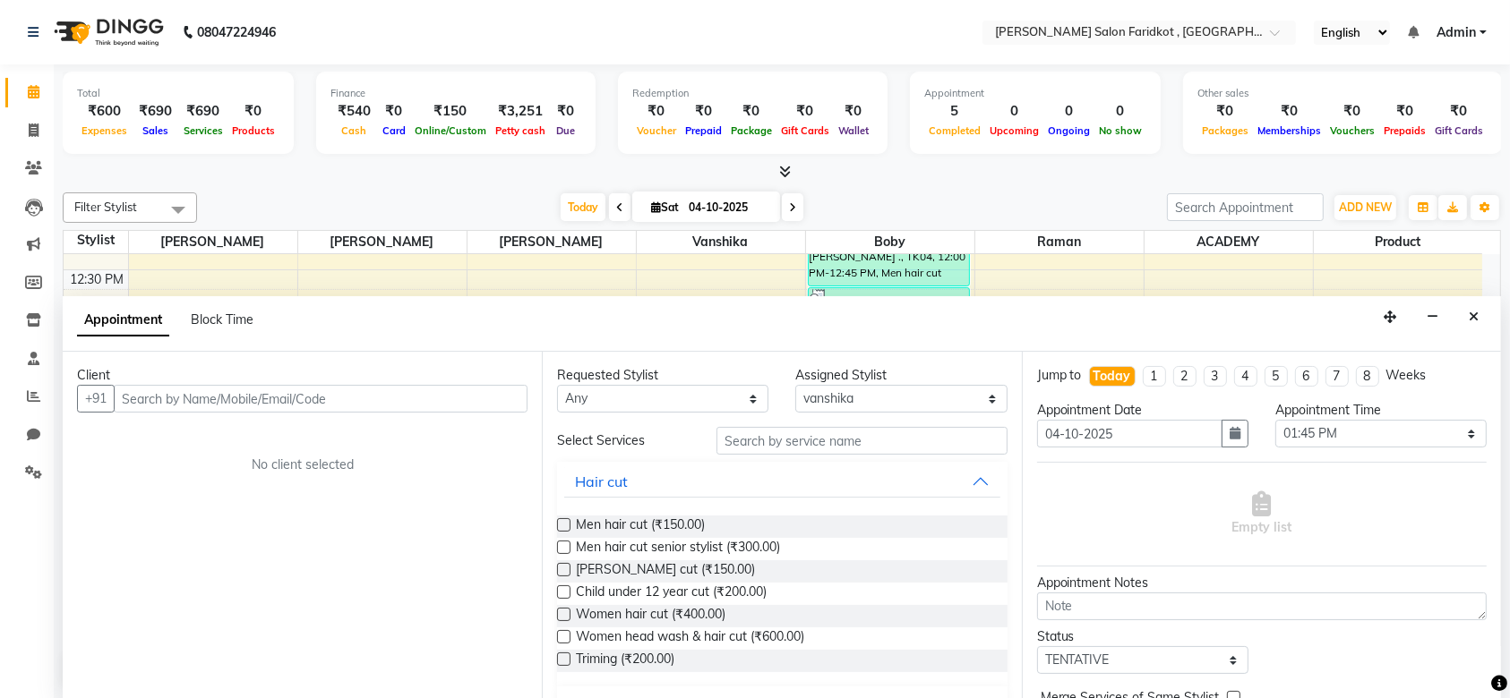
click at [384, 398] on input "text" at bounding box center [321, 399] width 414 height 28
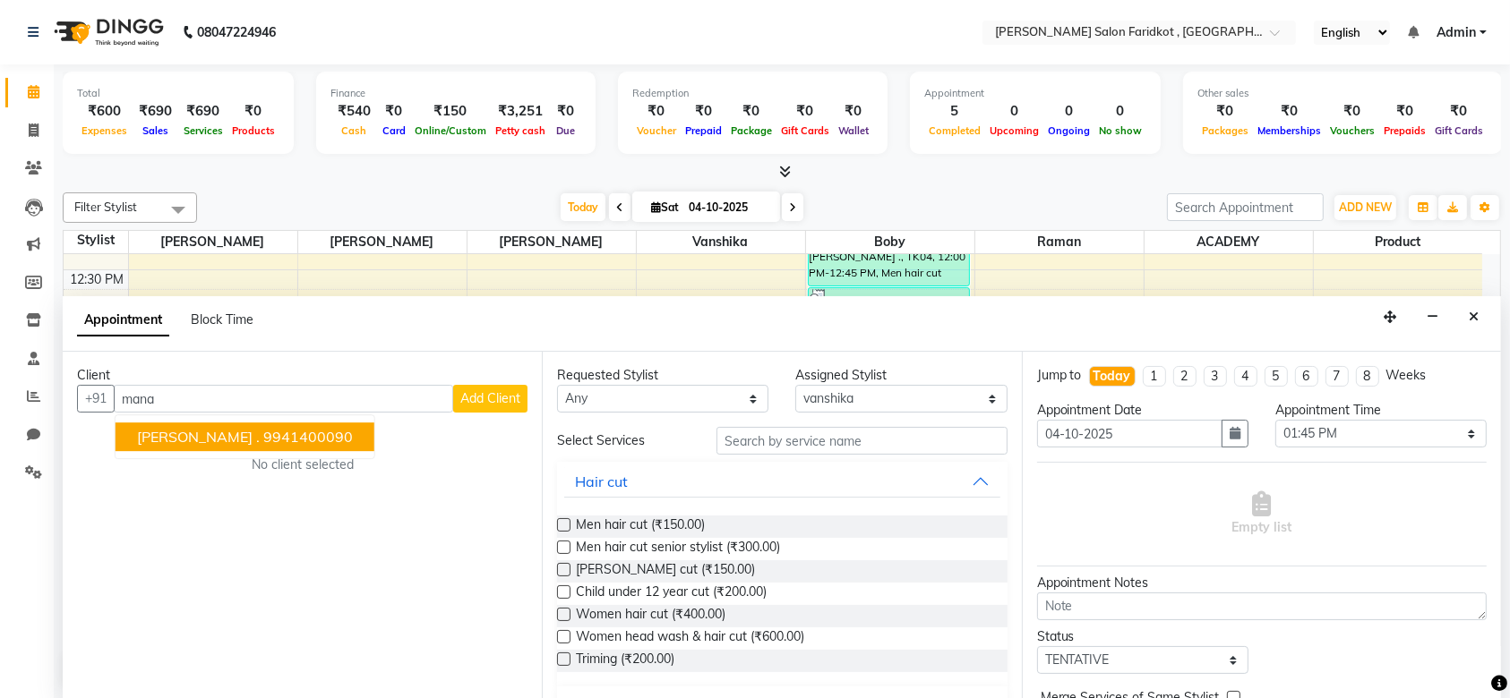
click at [263, 433] on ngb-highlight "9941400090" at bounding box center [308, 438] width 90 height 18
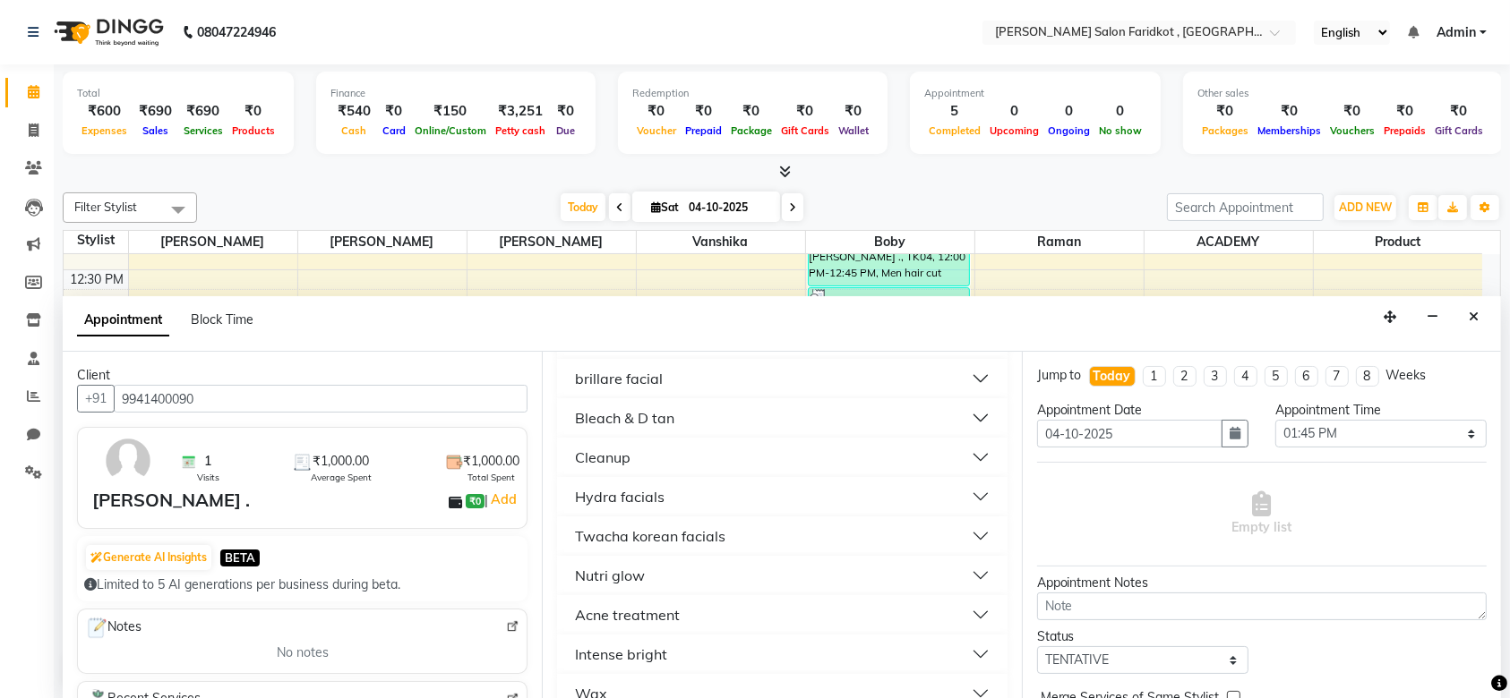
scroll to position [1301, 0]
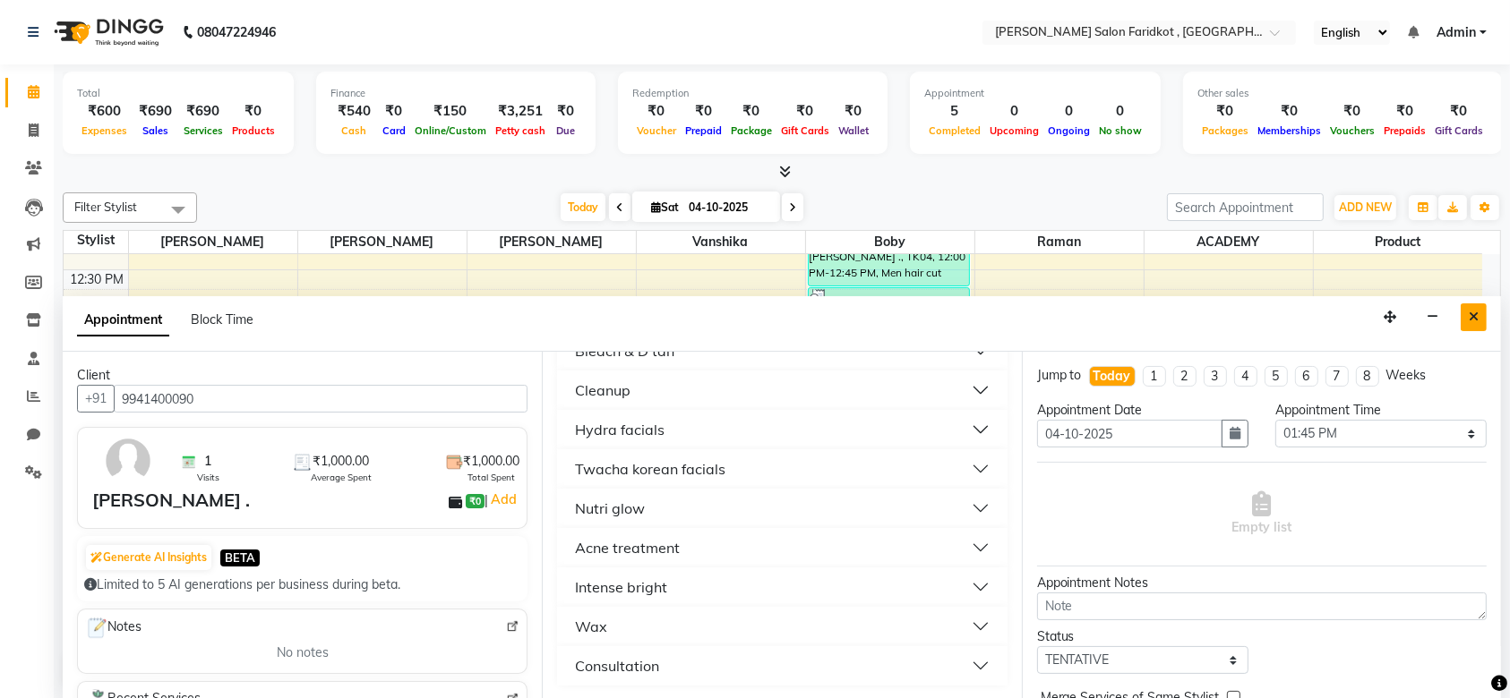
type input "9941400090"
click at [1469, 321] on icon "Close" at bounding box center [1474, 317] width 10 height 13
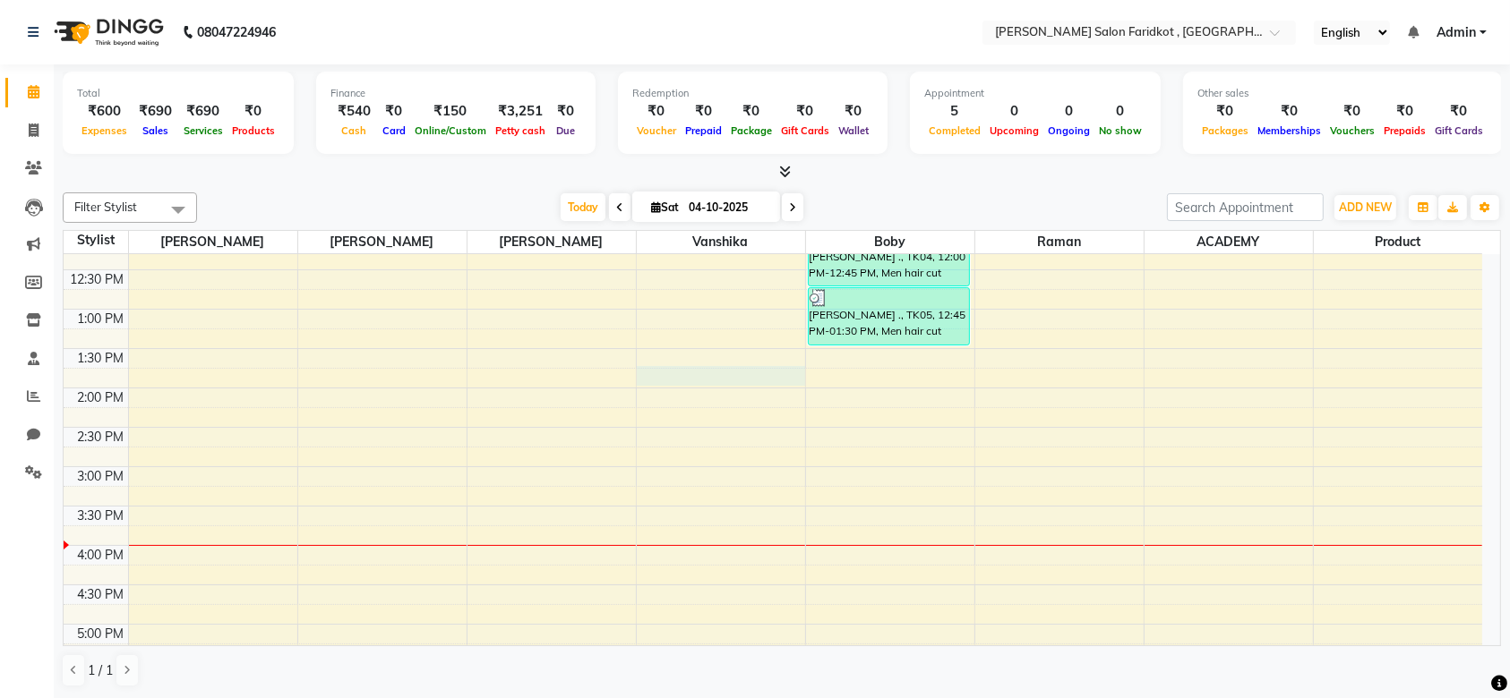
click at [723, 373] on div "8:00 AM 8:30 AM 9:00 AM 9:30 AM 10:00 AM 10:30 AM 11:00 AM 11:30 AM 12:00 PM 12…" at bounding box center [773, 428] width 1418 height 1024
select select "89535"
select select "tentative"
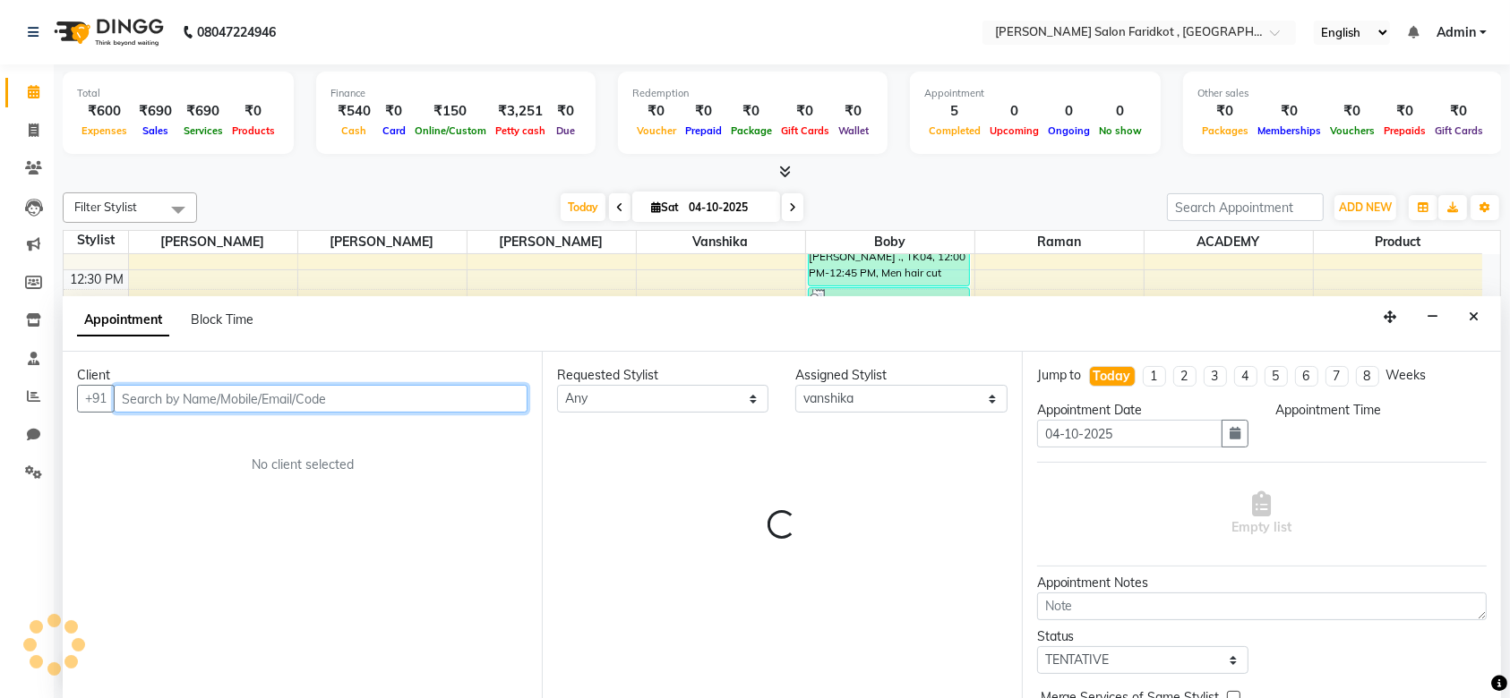
select select "825"
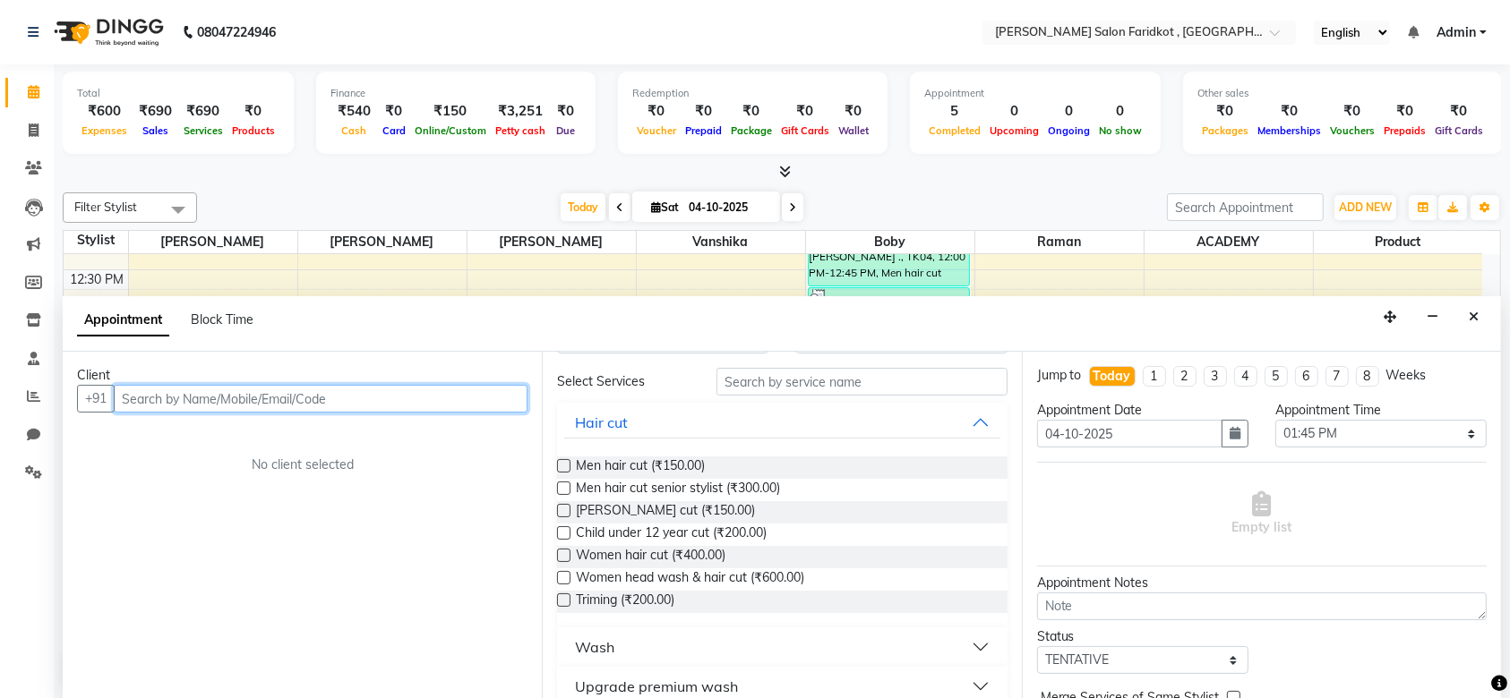
scroll to position [0, 0]
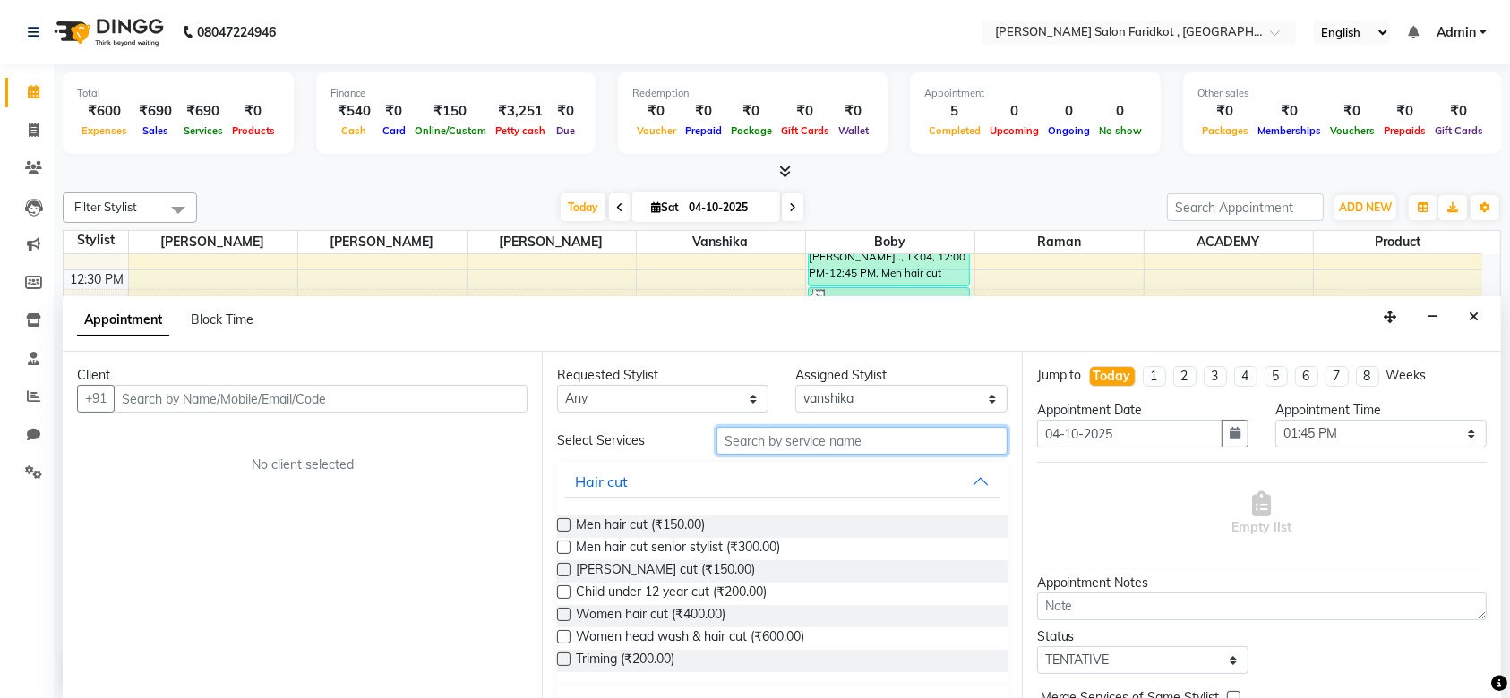
click at [755, 446] on input "text" at bounding box center [861, 441] width 291 height 28
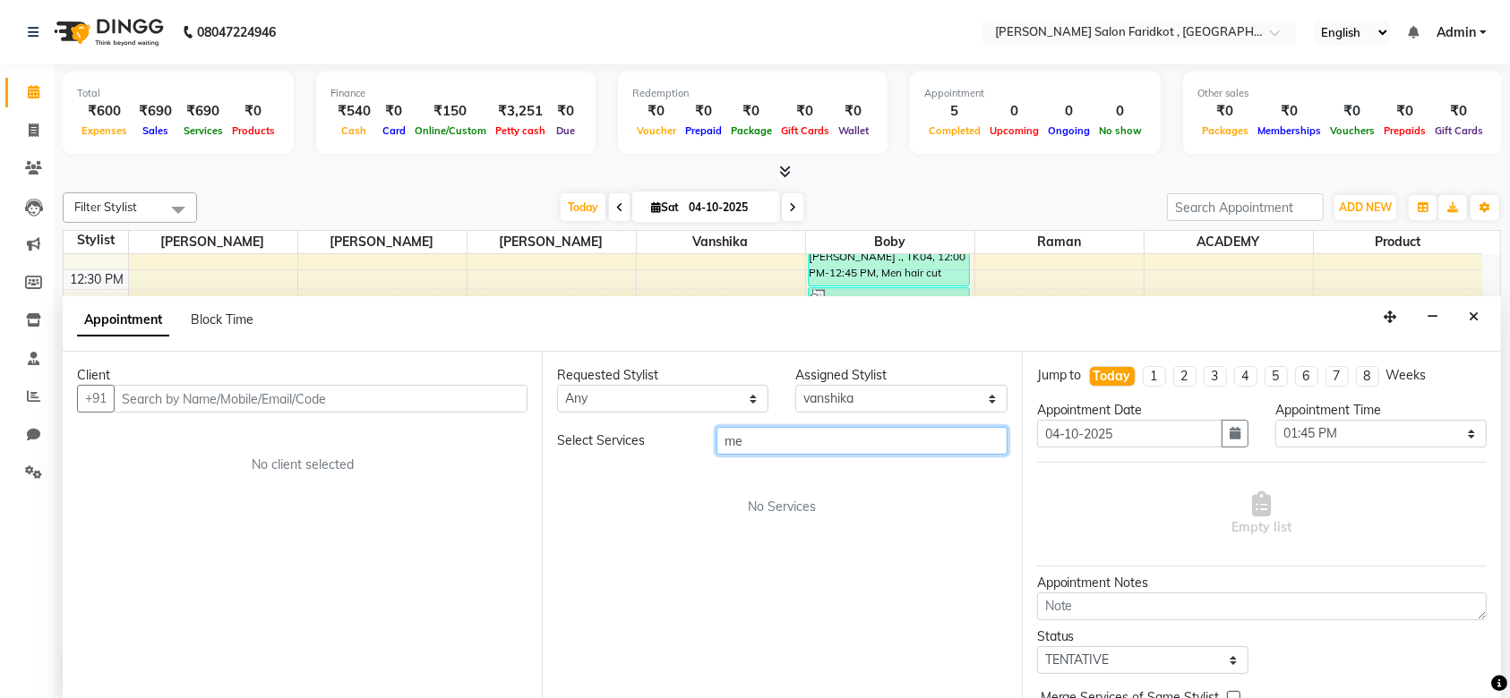
type input "m"
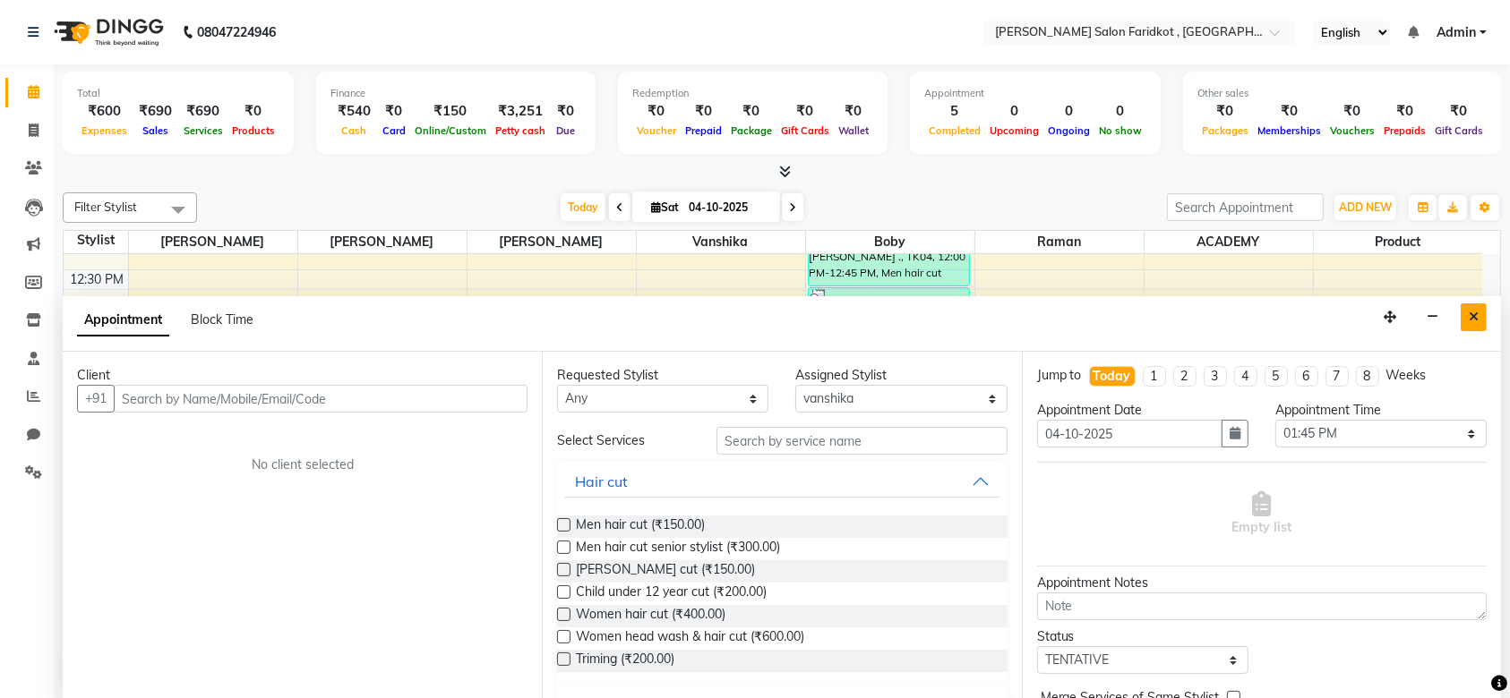
click at [1476, 321] on icon "Close" at bounding box center [1474, 317] width 10 height 13
